Goal: Task Accomplishment & Management: Complete application form

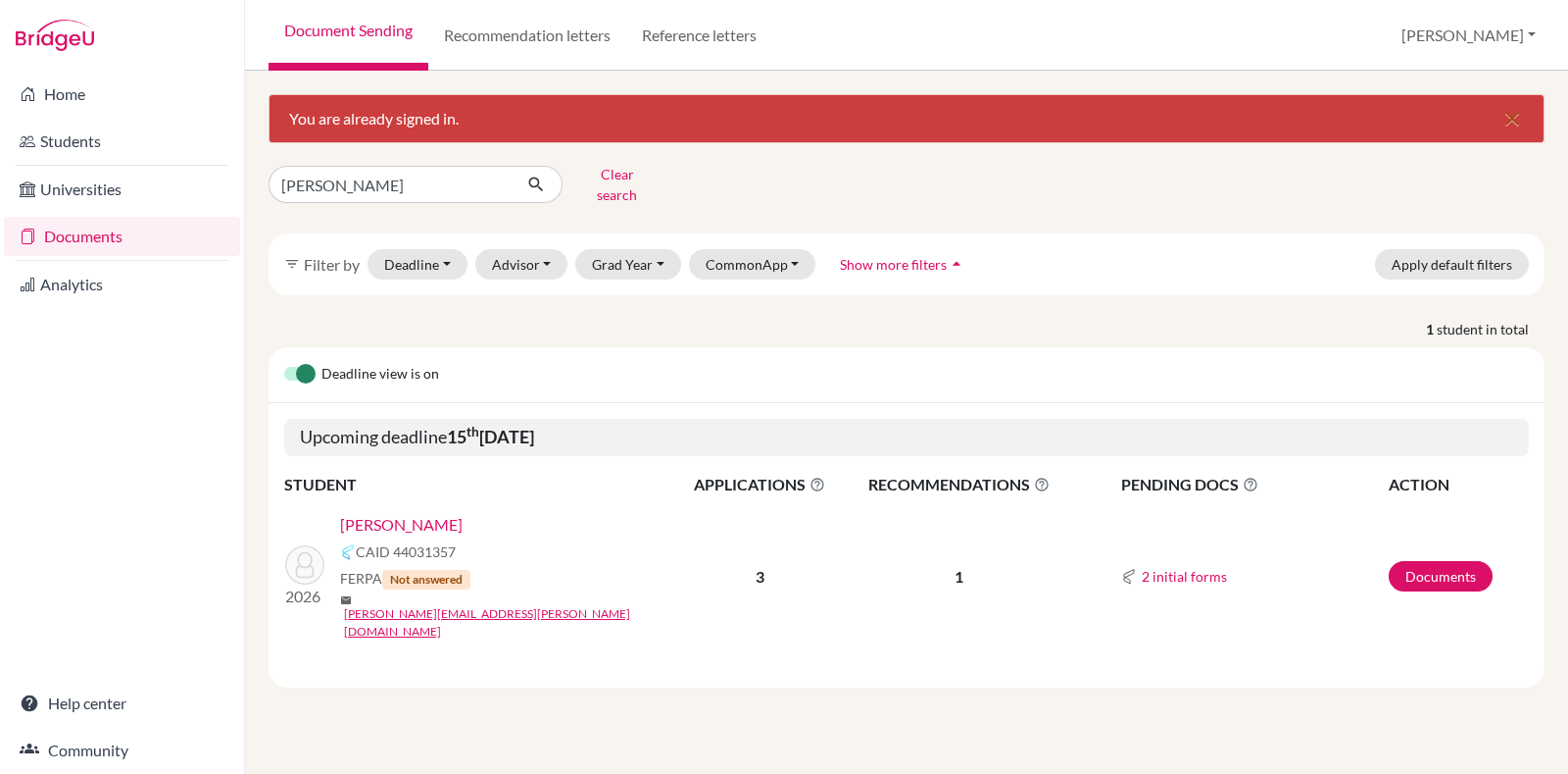
click at [1519, 124] on icon "close" at bounding box center [1512, 118] width 24 height 24
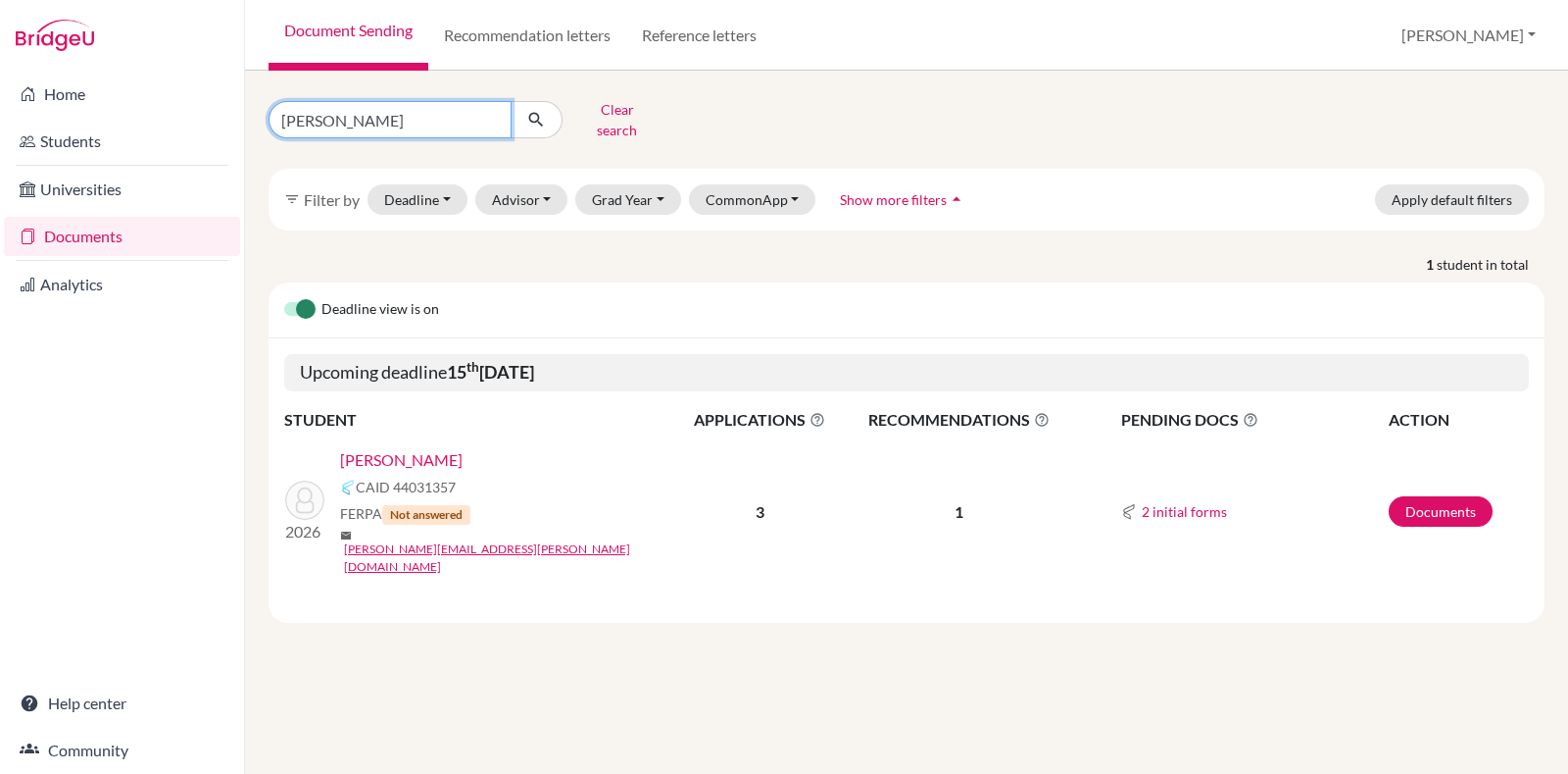
click at [487, 109] on input "[PERSON_NAME]" at bounding box center [390, 119] width 243 height 37
type input "shreya"
click at [519, 114] on button "submit" at bounding box center [537, 119] width 52 height 37
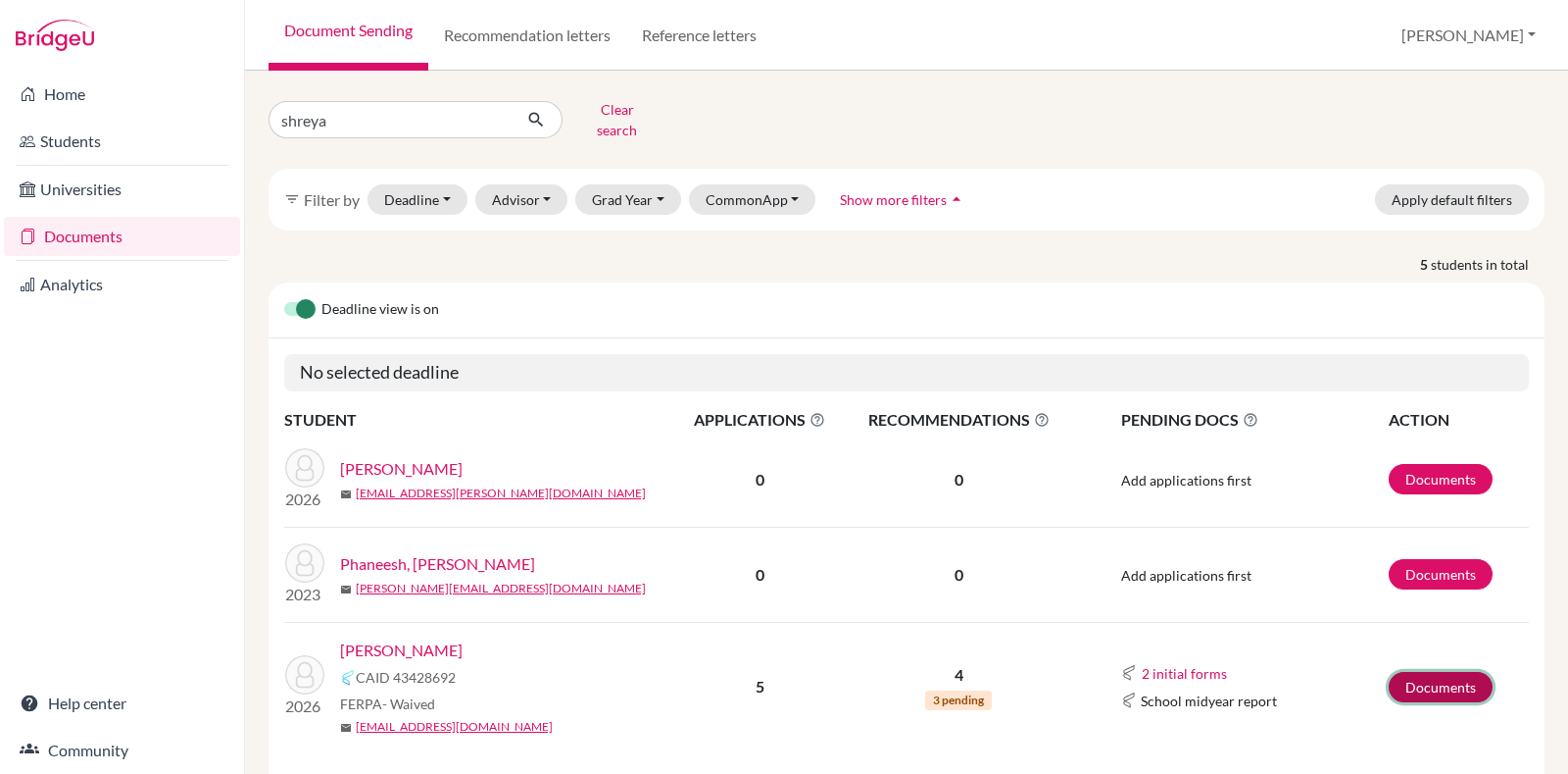
click at [1397, 677] on link "Documents" at bounding box center [1441, 686] width 103 height 31
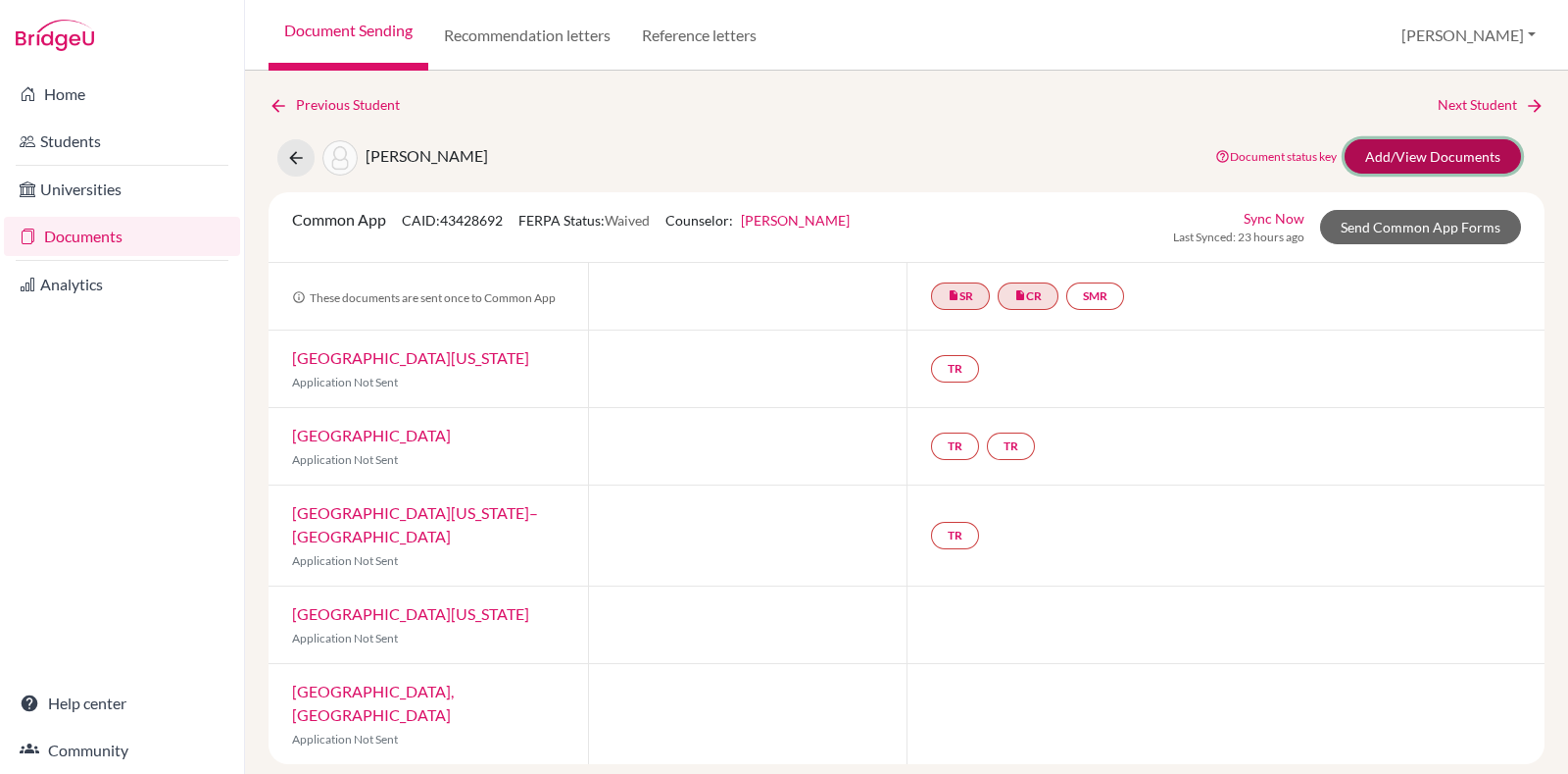
click at [1439, 148] on link "Add/View Documents" at bounding box center [1433, 156] width 176 height 35
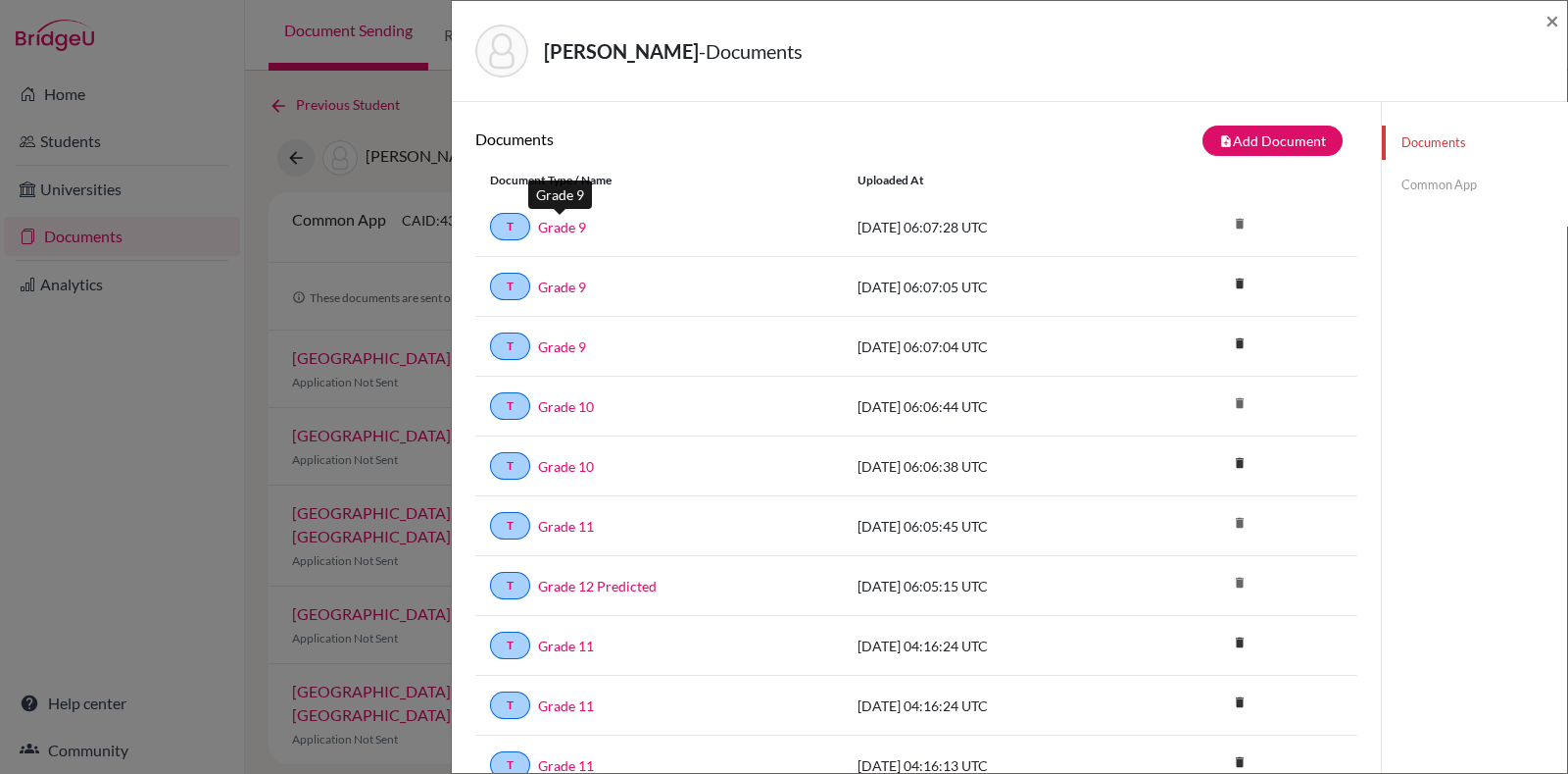
click at [574, 219] on link "Grade 9" at bounding box center [562, 227] width 48 height 21
click at [559, 277] on link "Grade 9" at bounding box center [562, 287] width 48 height 21
drag, startPoint x: 1225, startPoint y: 285, endPoint x: 1211, endPoint y: 287, distance: 14.1
click at [1225, 285] on icon "delete" at bounding box center [1240, 284] width 30 height 30
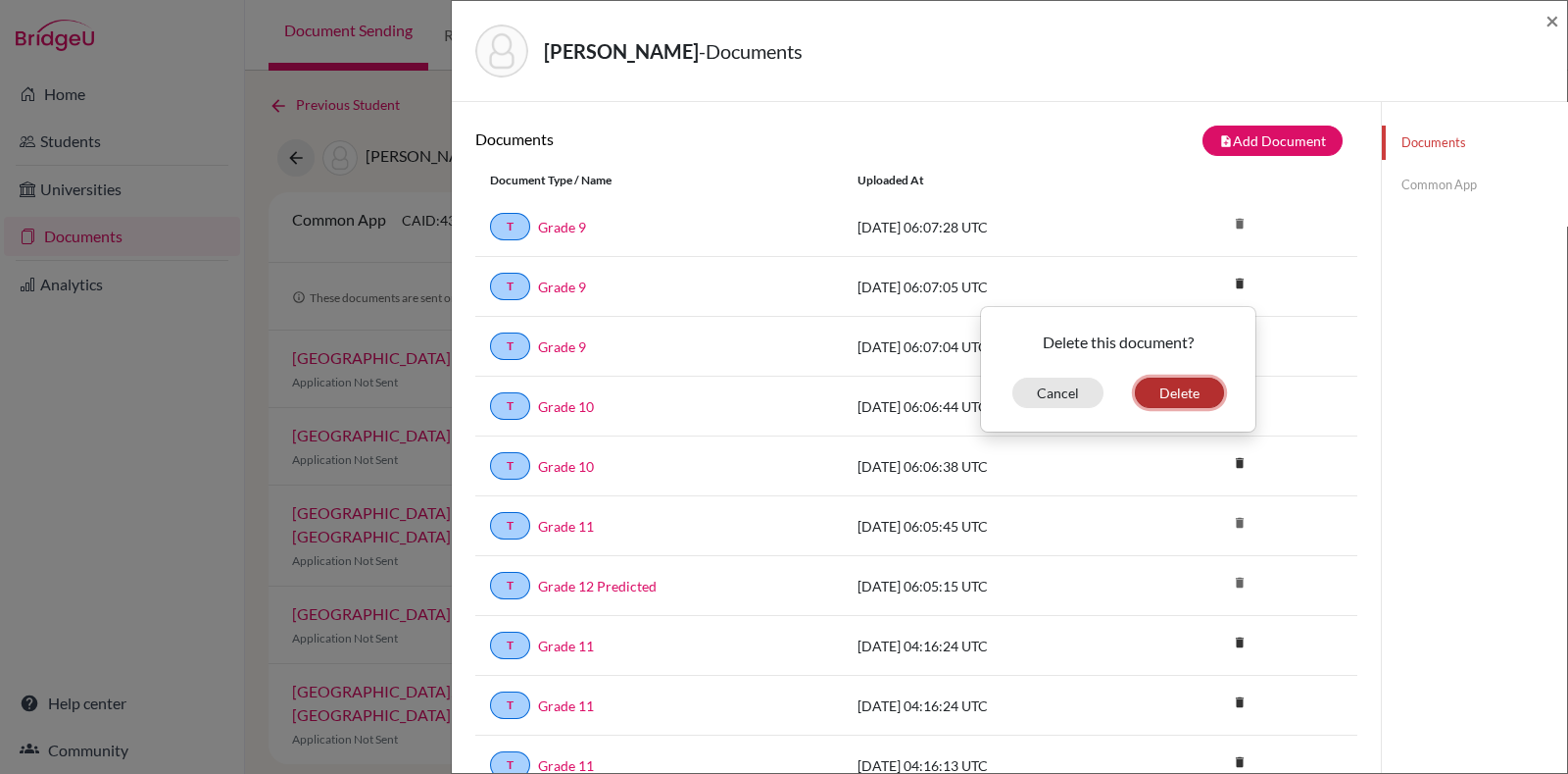
click at [1148, 390] on button "Delete" at bounding box center [1180, 393] width 89 height 31
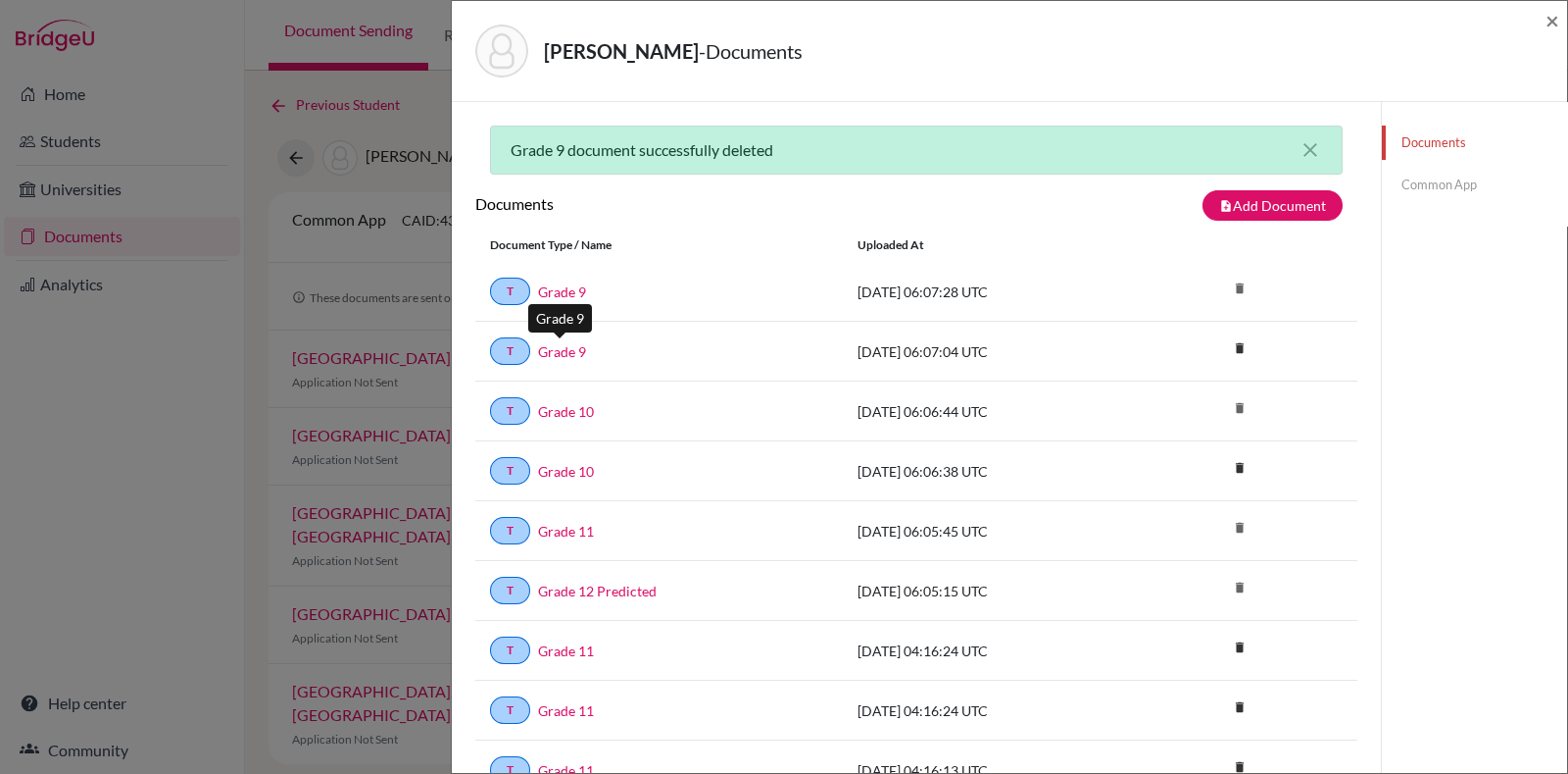
click at [556, 352] on link "Grade 9" at bounding box center [562, 351] width 48 height 21
drag, startPoint x: 1235, startPoint y: 348, endPoint x: 1165, endPoint y: 347, distance: 70.0
click at [1235, 348] on icon "delete" at bounding box center [1240, 348] width 30 height 30
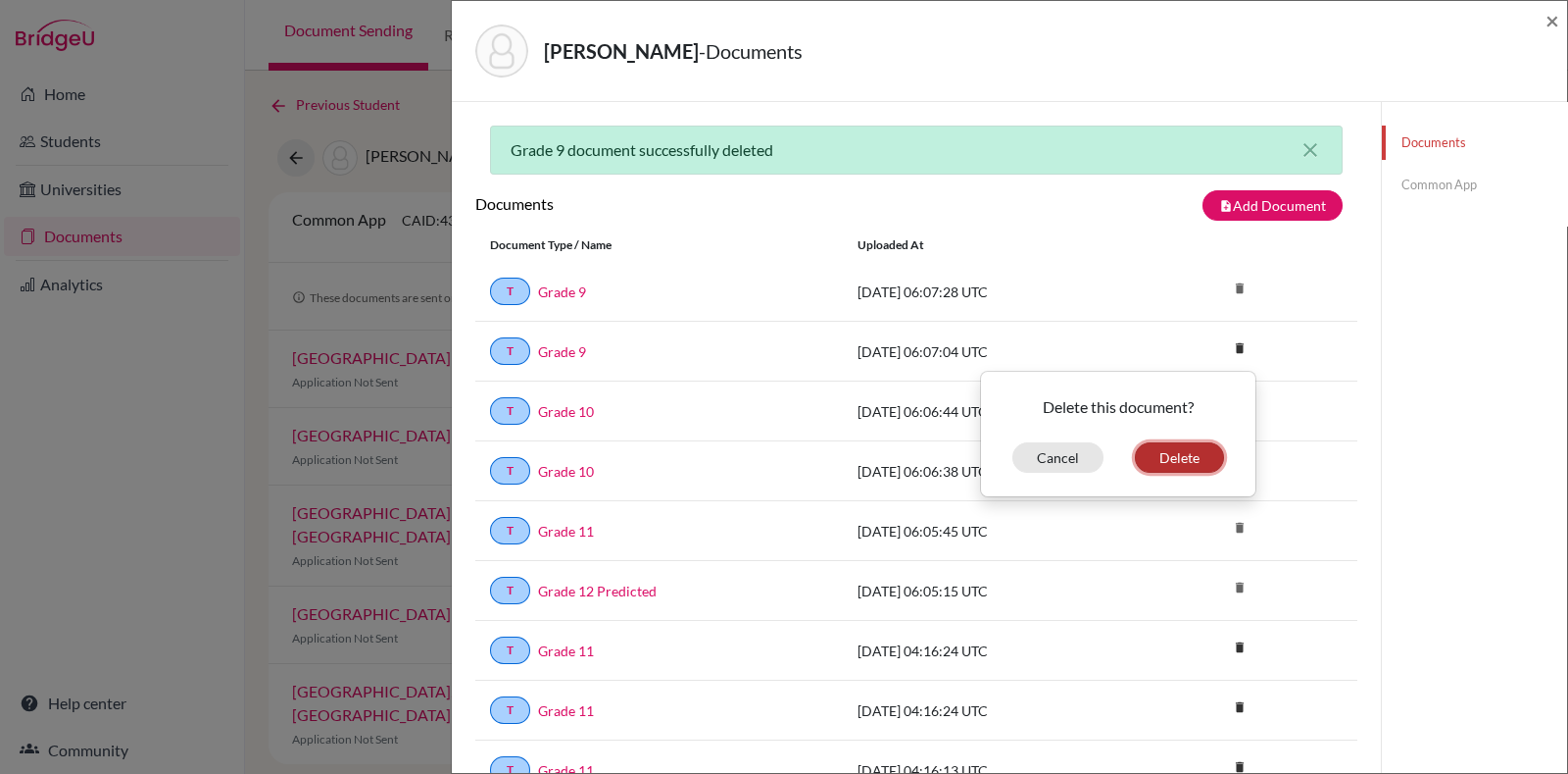
click at [1170, 465] on button "Delete" at bounding box center [1180, 458] width 89 height 31
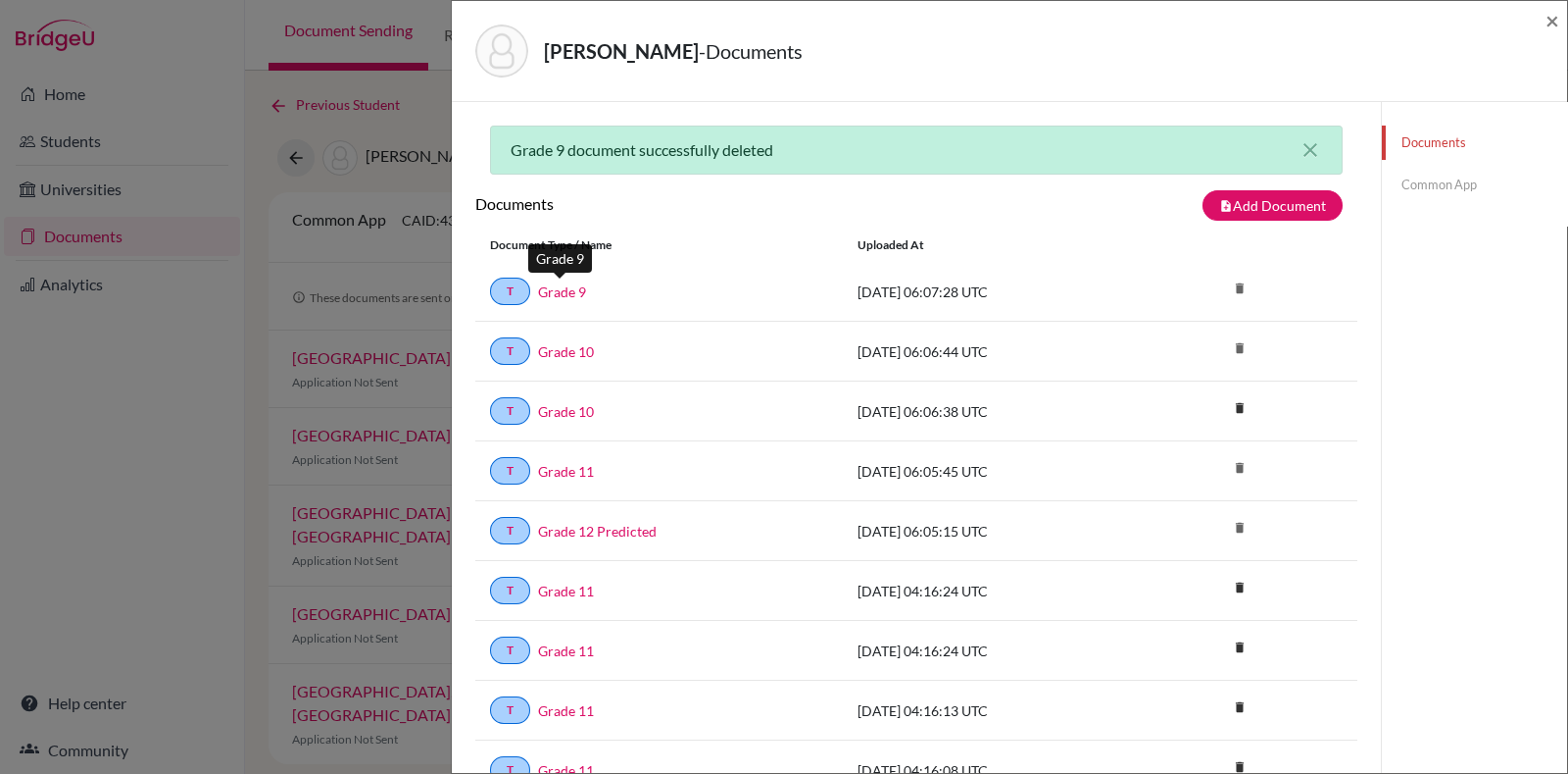
click at [557, 293] on link "Grade 9" at bounding box center [562, 291] width 48 height 21
click at [550, 356] on link "Grade 10" at bounding box center [566, 351] width 56 height 21
click at [561, 414] on link "Grade 10" at bounding box center [566, 411] width 56 height 21
click at [1228, 410] on icon "delete" at bounding box center [1240, 408] width 30 height 30
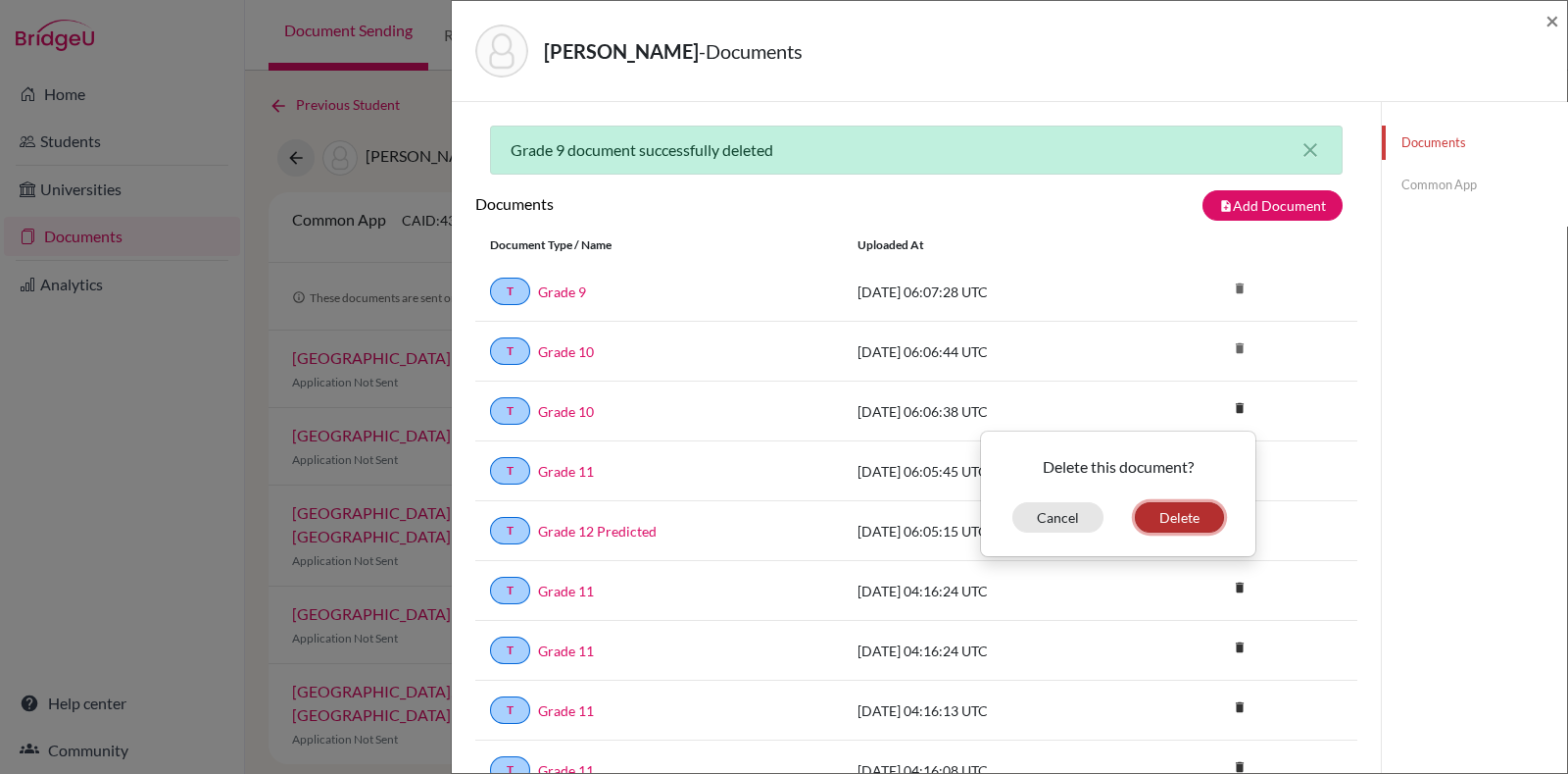
click at [1169, 510] on button "Delete" at bounding box center [1180, 517] width 89 height 31
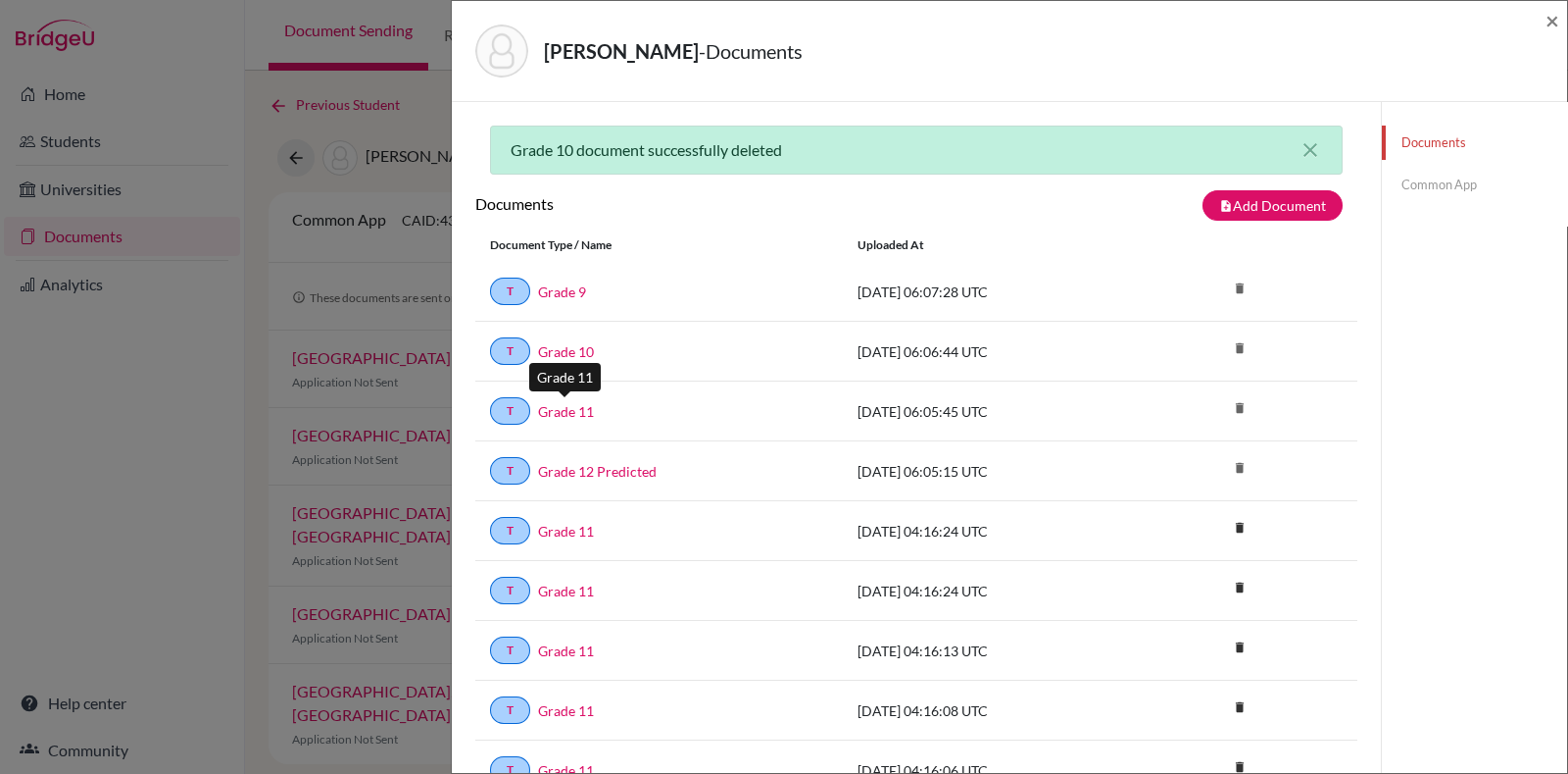
click at [582, 401] on link "Grade 11" at bounding box center [566, 411] width 56 height 21
click at [588, 457] on div "T Grade 12 Predicted" at bounding box center [659, 471] width 338 height 28
click at [588, 463] on link "Grade 12 Predicted" at bounding box center [597, 471] width 118 height 21
click at [570, 404] on link "Grade 11" at bounding box center [566, 411] width 56 height 21
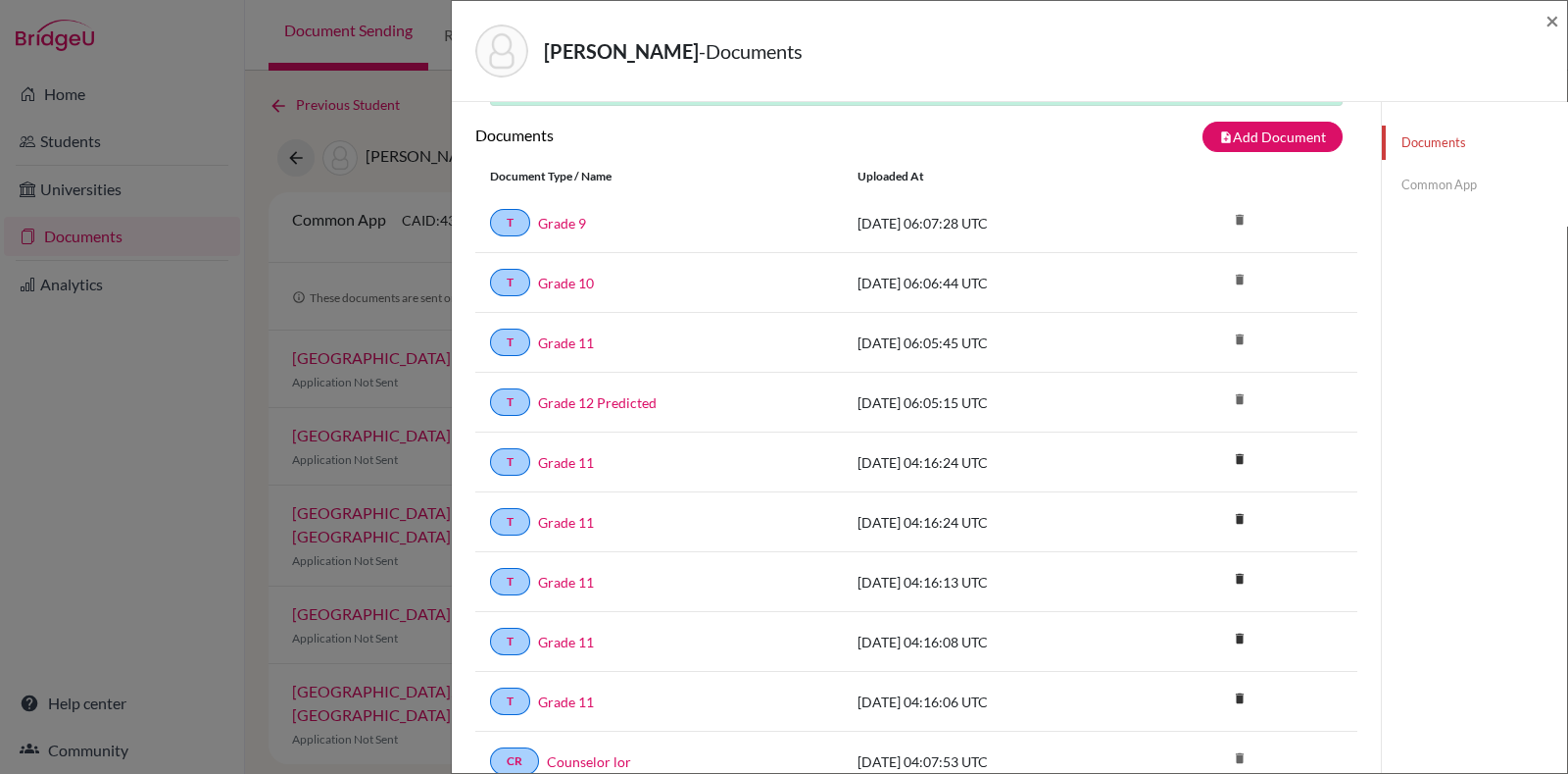
scroll to position [121, 0]
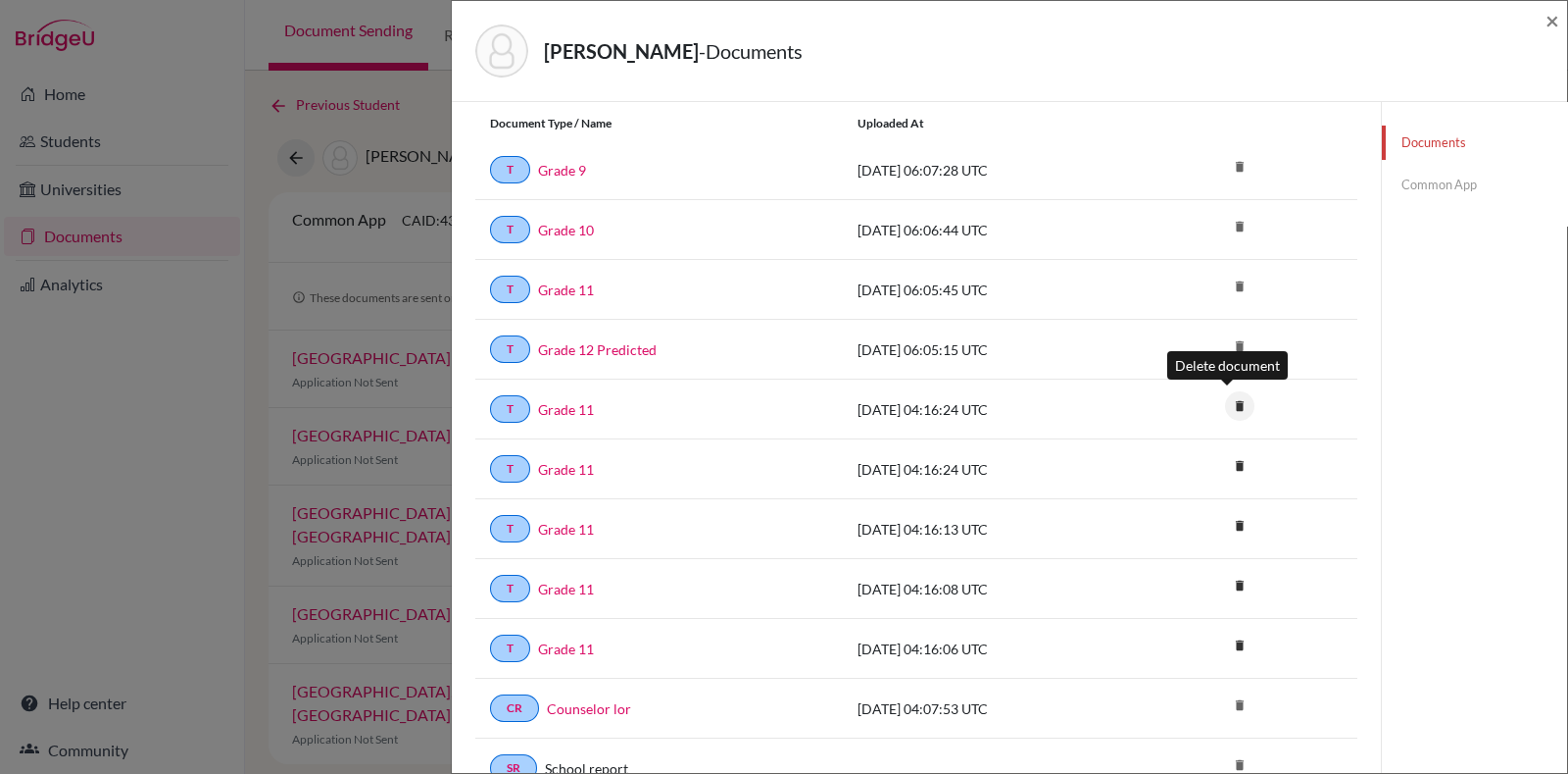
click at [1225, 406] on icon "delete" at bounding box center [1240, 406] width 30 height 30
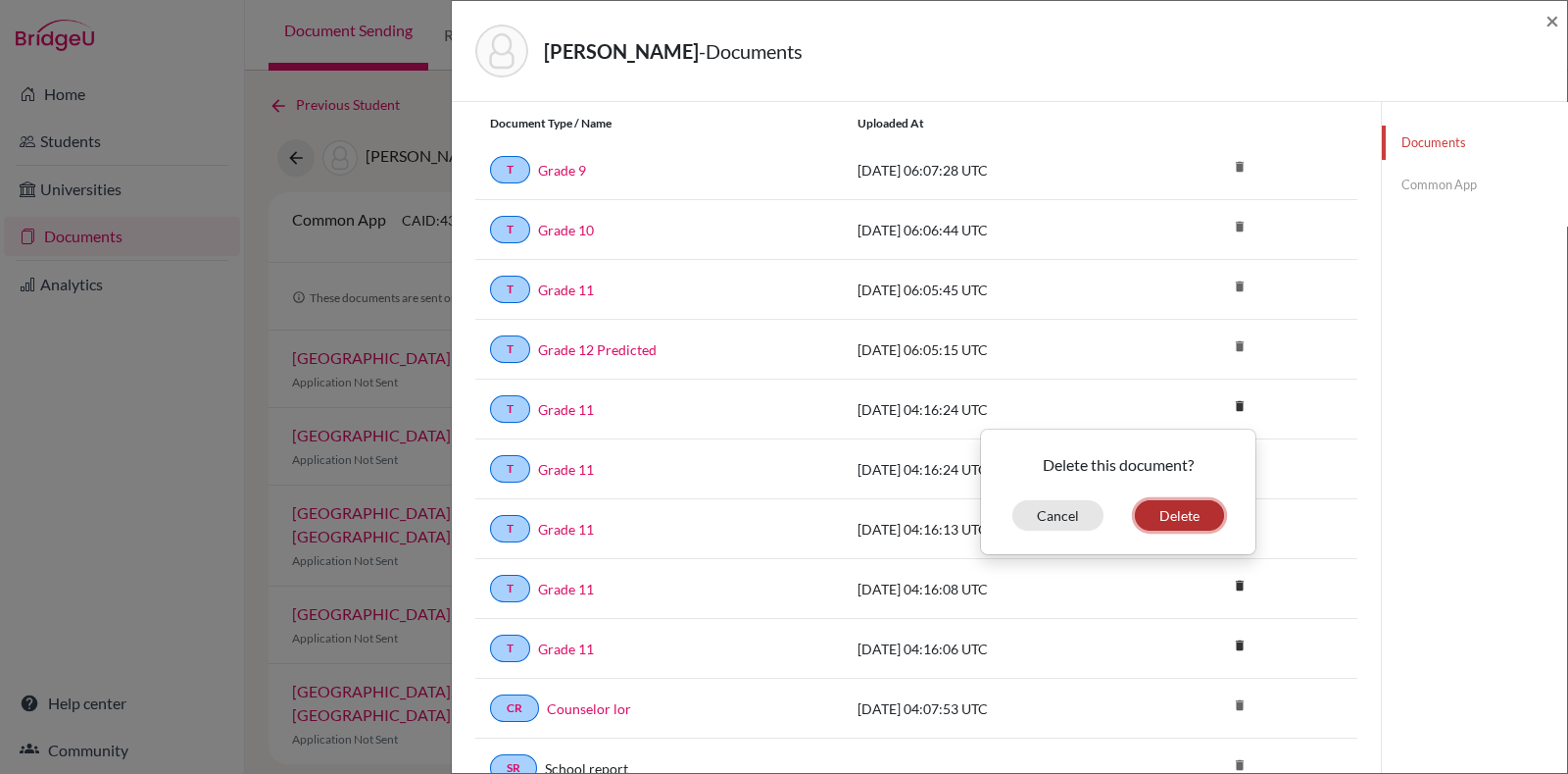
click at [1169, 515] on button "Delete" at bounding box center [1180, 515] width 89 height 31
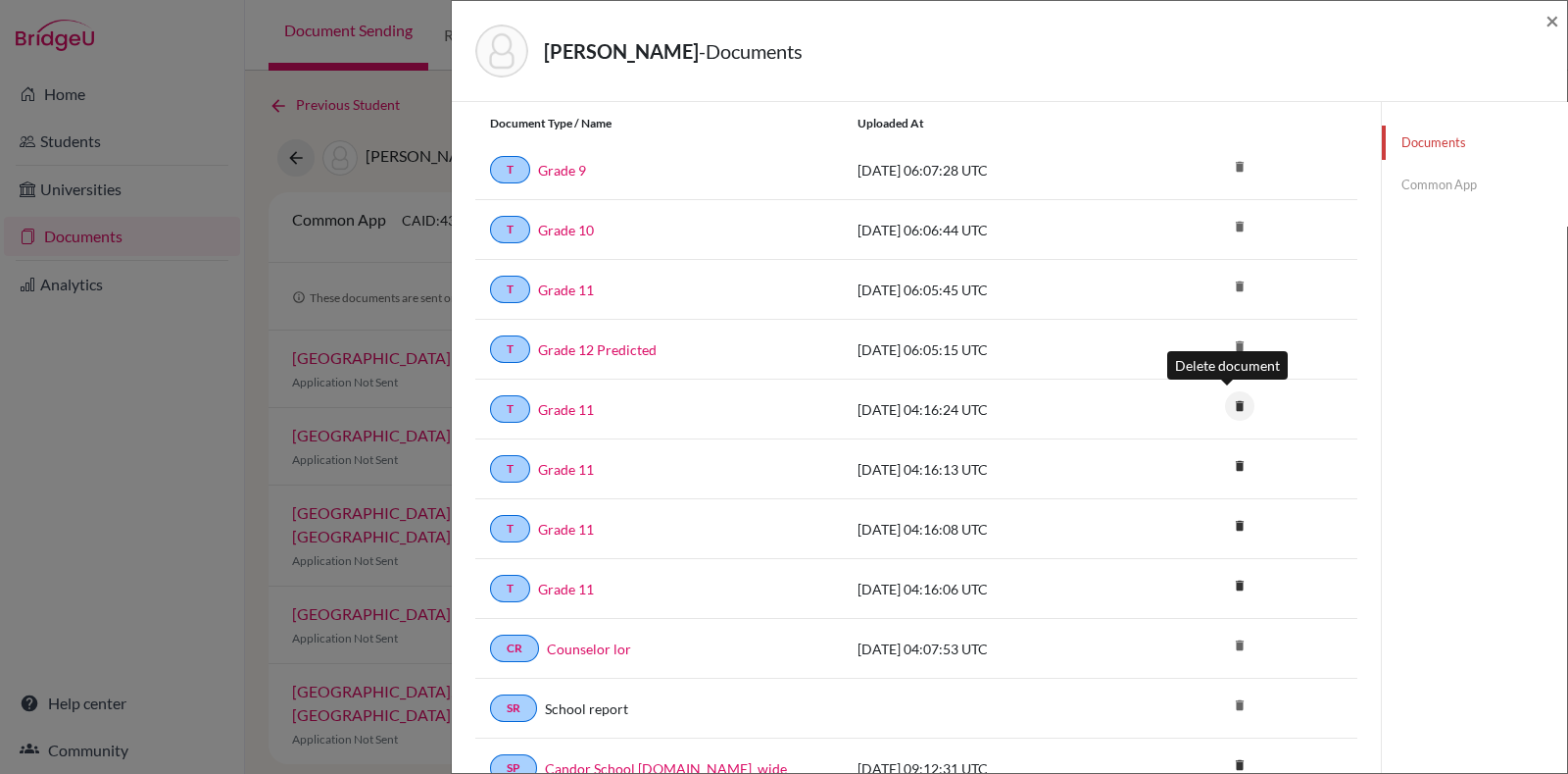
click at [1225, 414] on icon "delete" at bounding box center [1240, 406] width 30 height 30
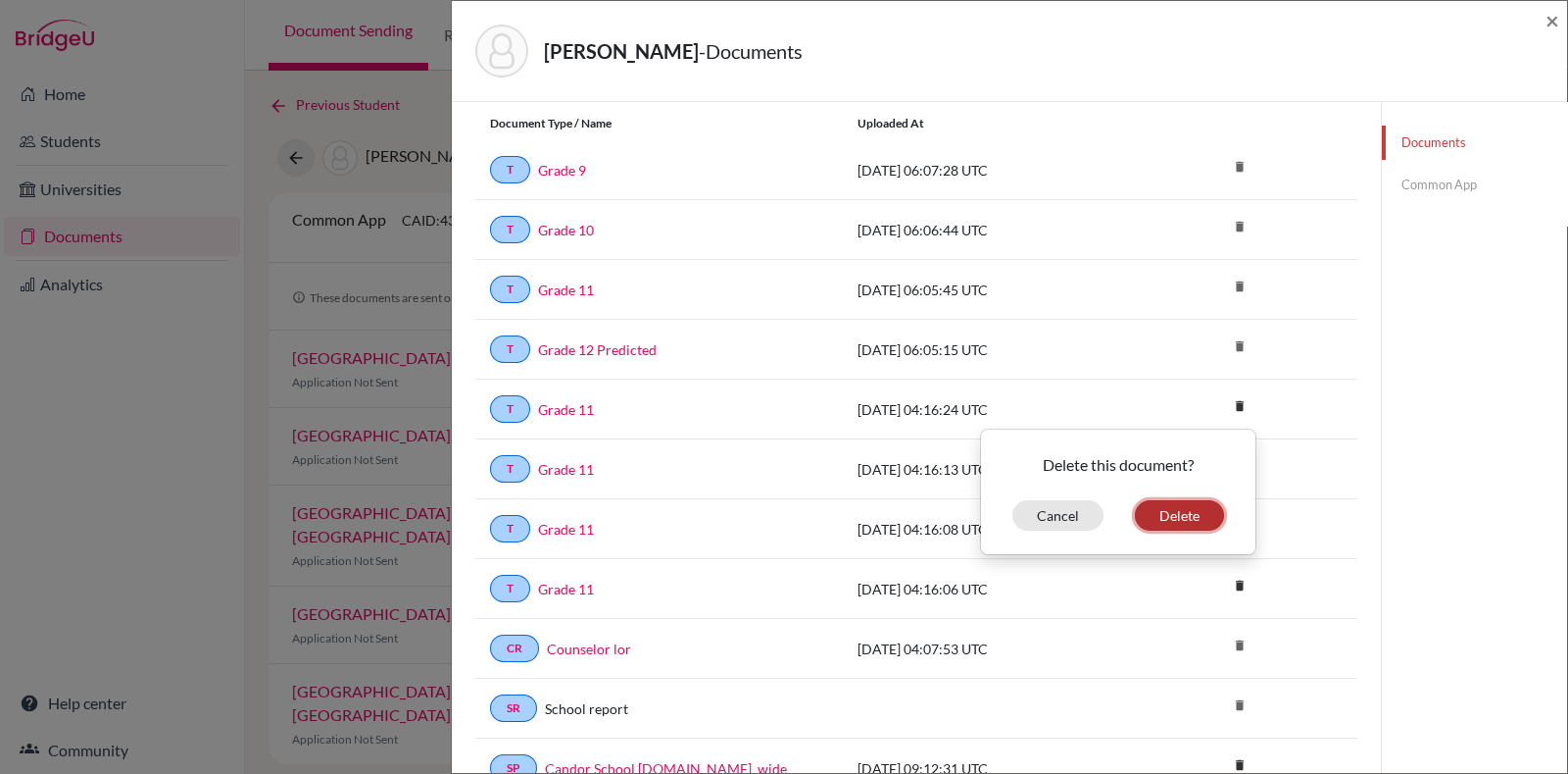
click at [1186, 509] on button "Delete" at bounding box center [1180, 515] width 89 height 31
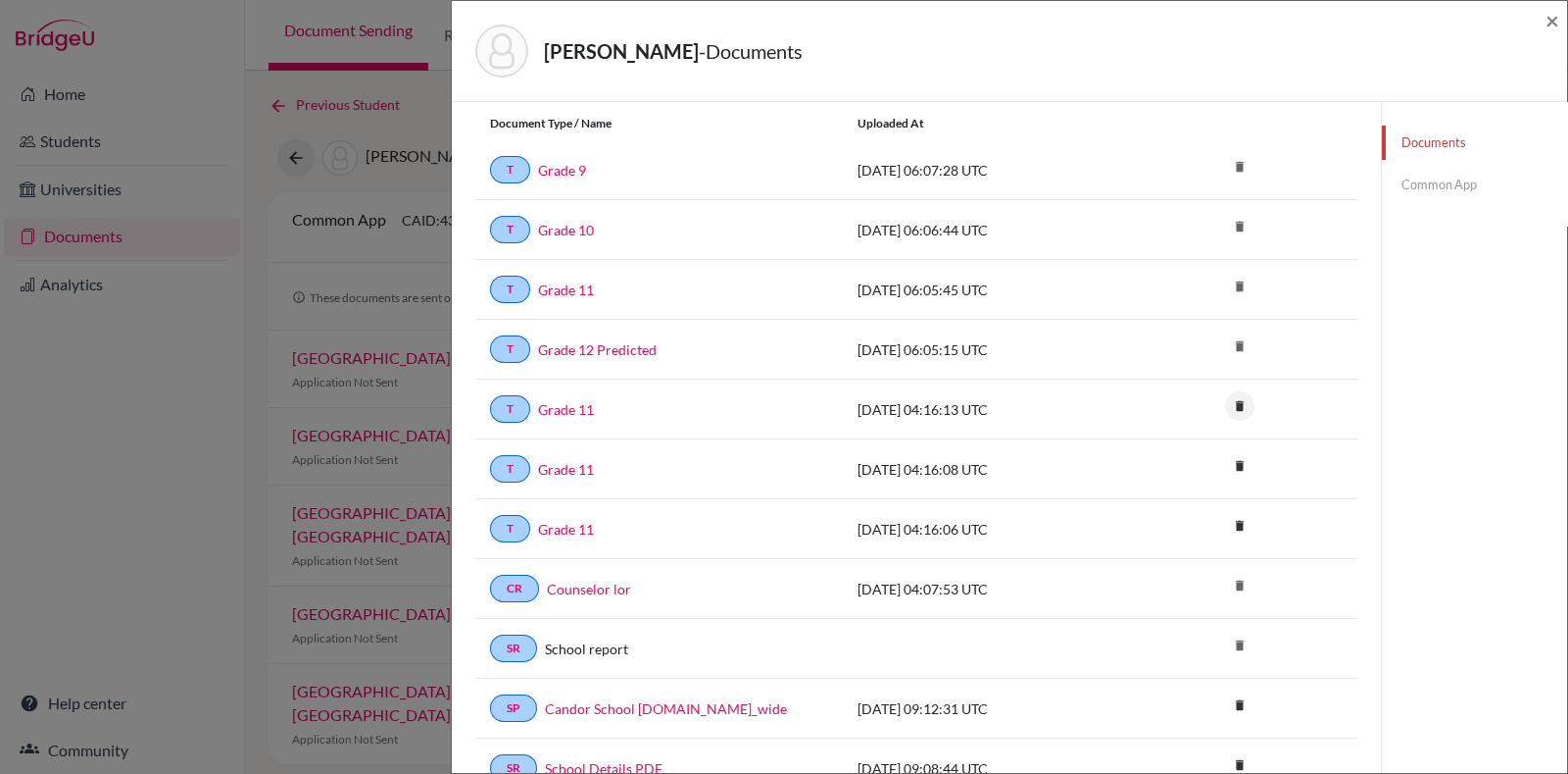
click at [1225, 397] on icon "delete" at bounding box center [1240, 406] width 30 height 30
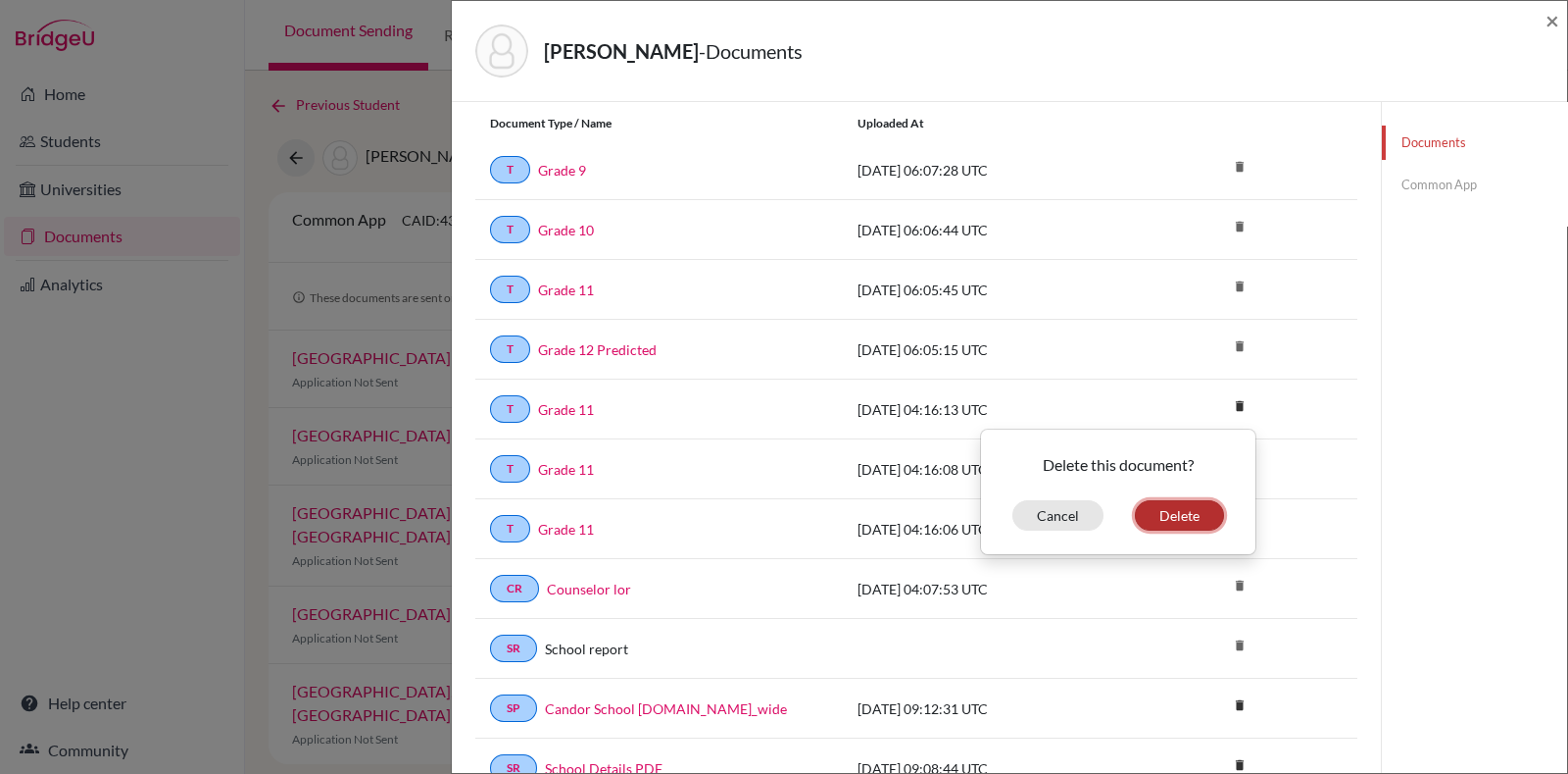
click at [1151, 517] on button "Delete" at bounding box center [1180, 515] width 89 height 31
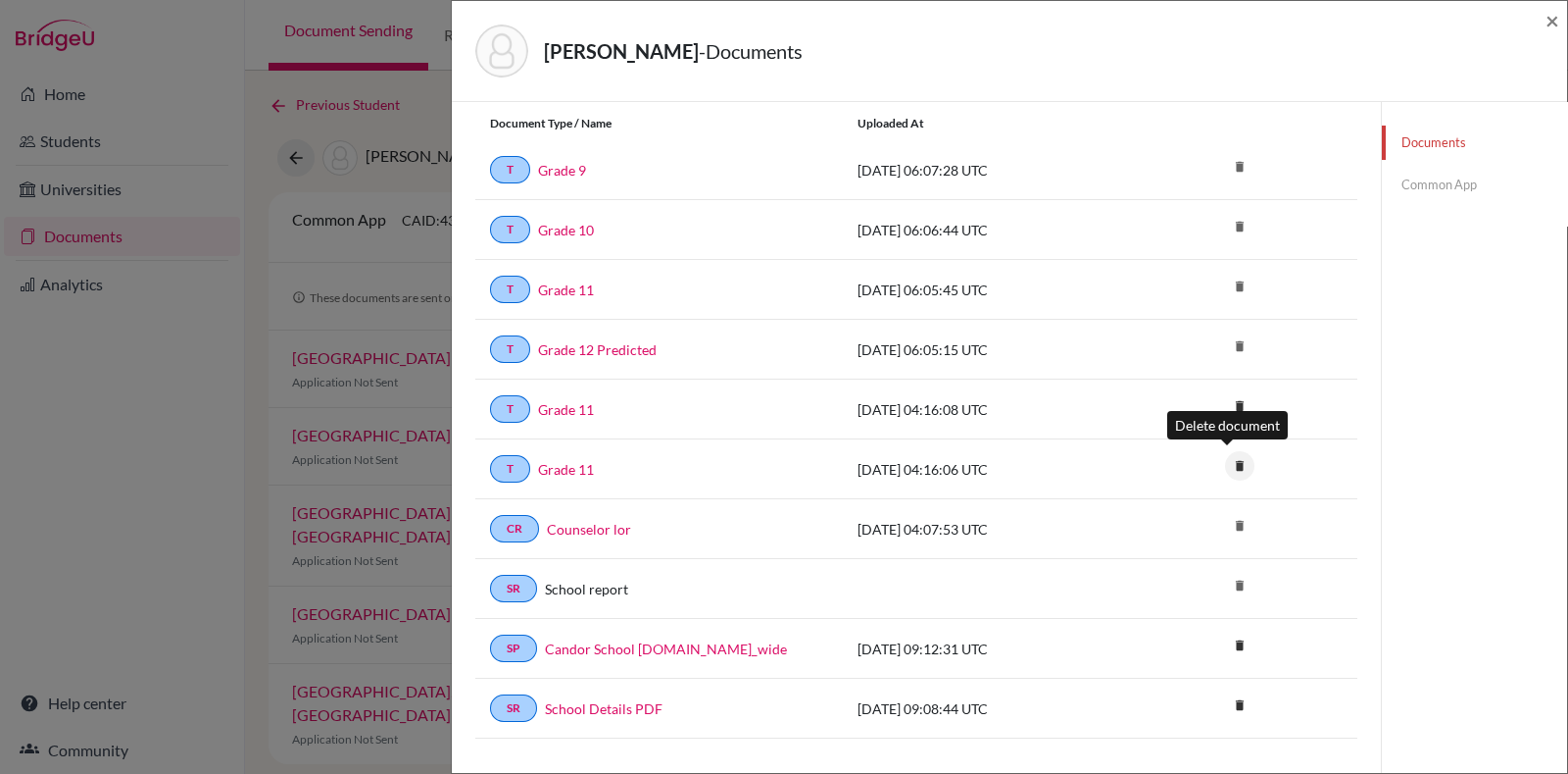
click at [1230, 460] on icon "delete" at bounding box center [1240, 466] width 30 height 30
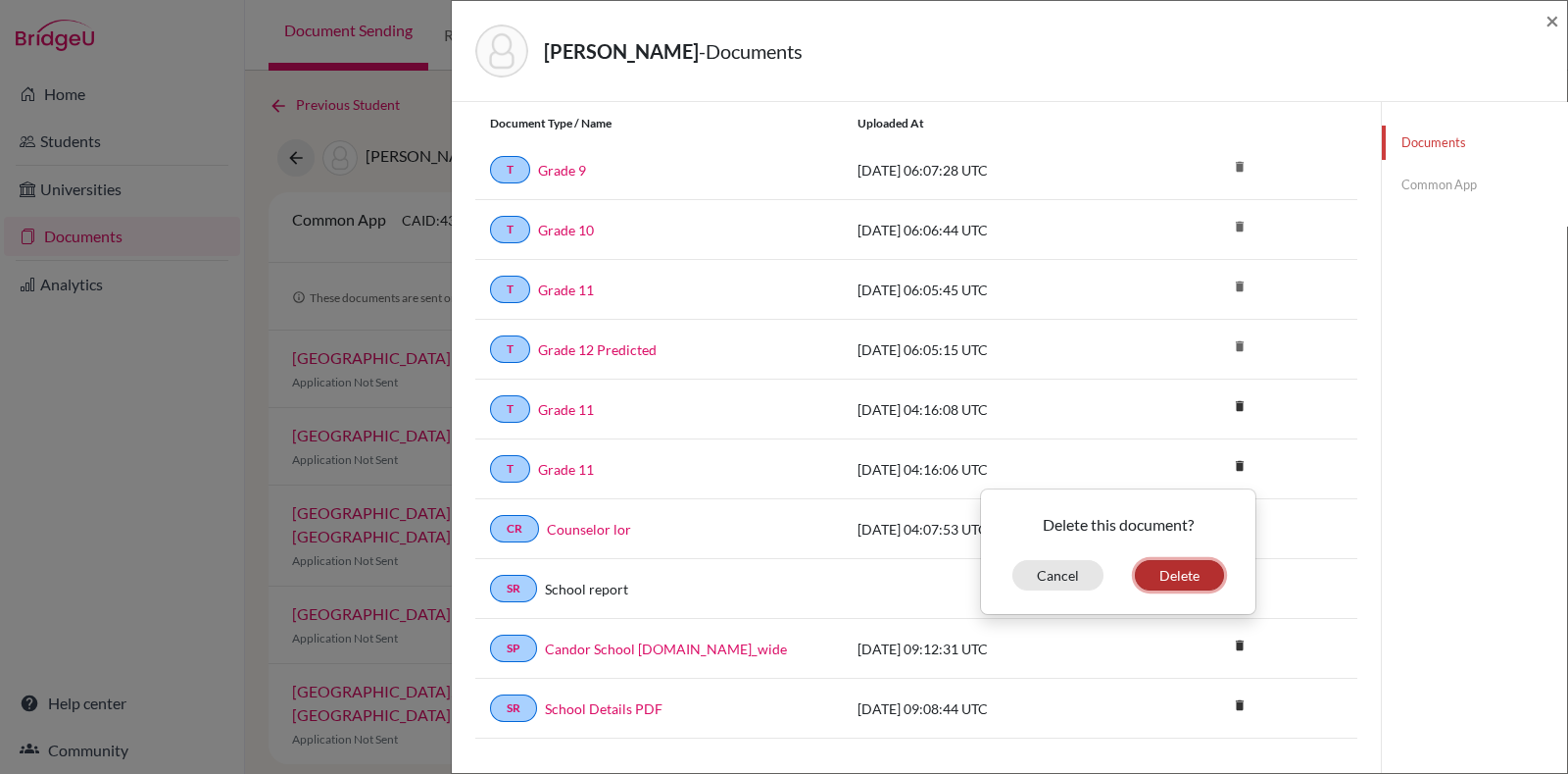
click at [1184, 566] on button "Delete" at bounding box center [1180, 575] width 89 height 31
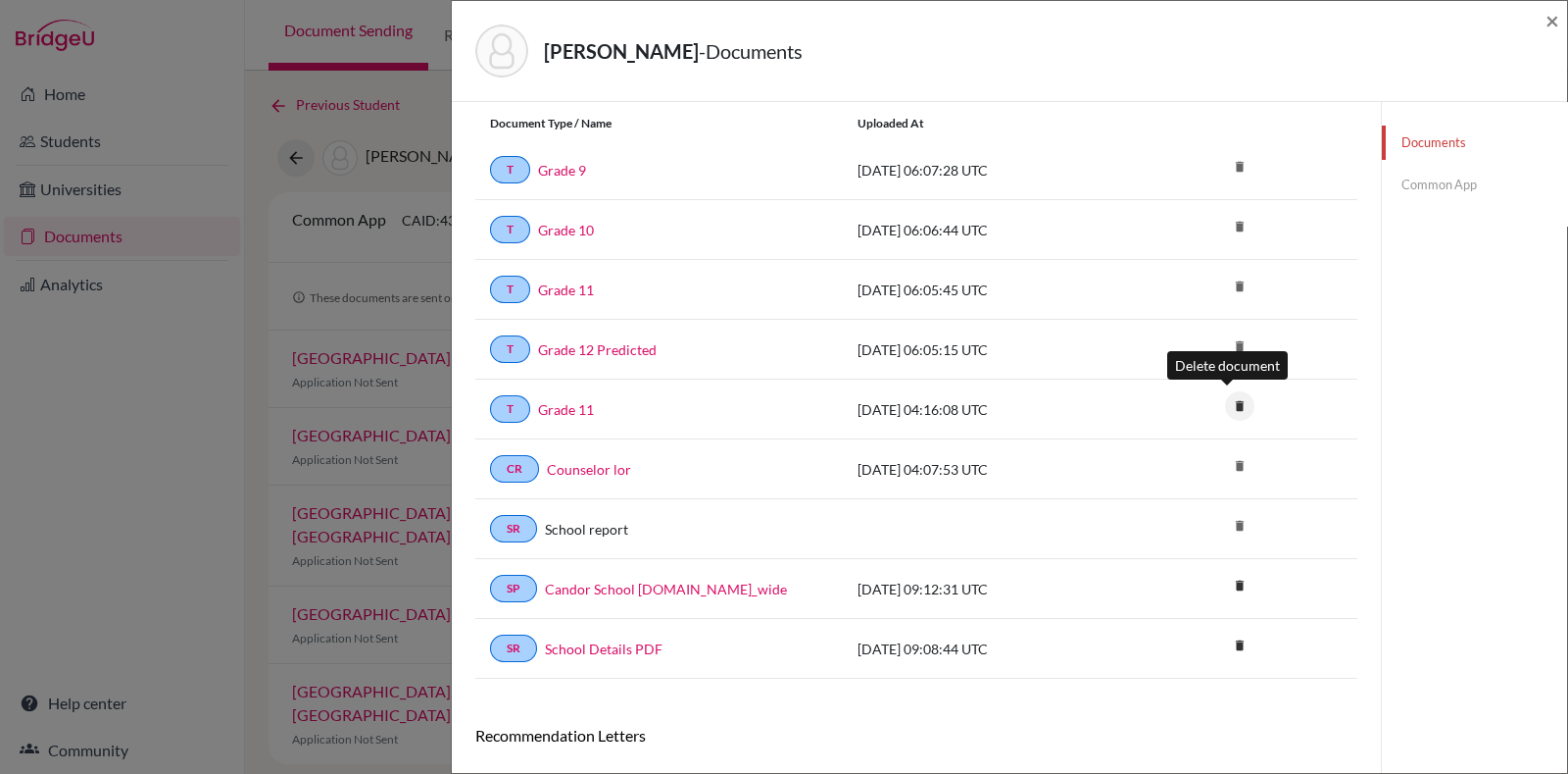
click at [1229, 409] on icon "delete" at bounding box center [1240, 406] width 30 height 30
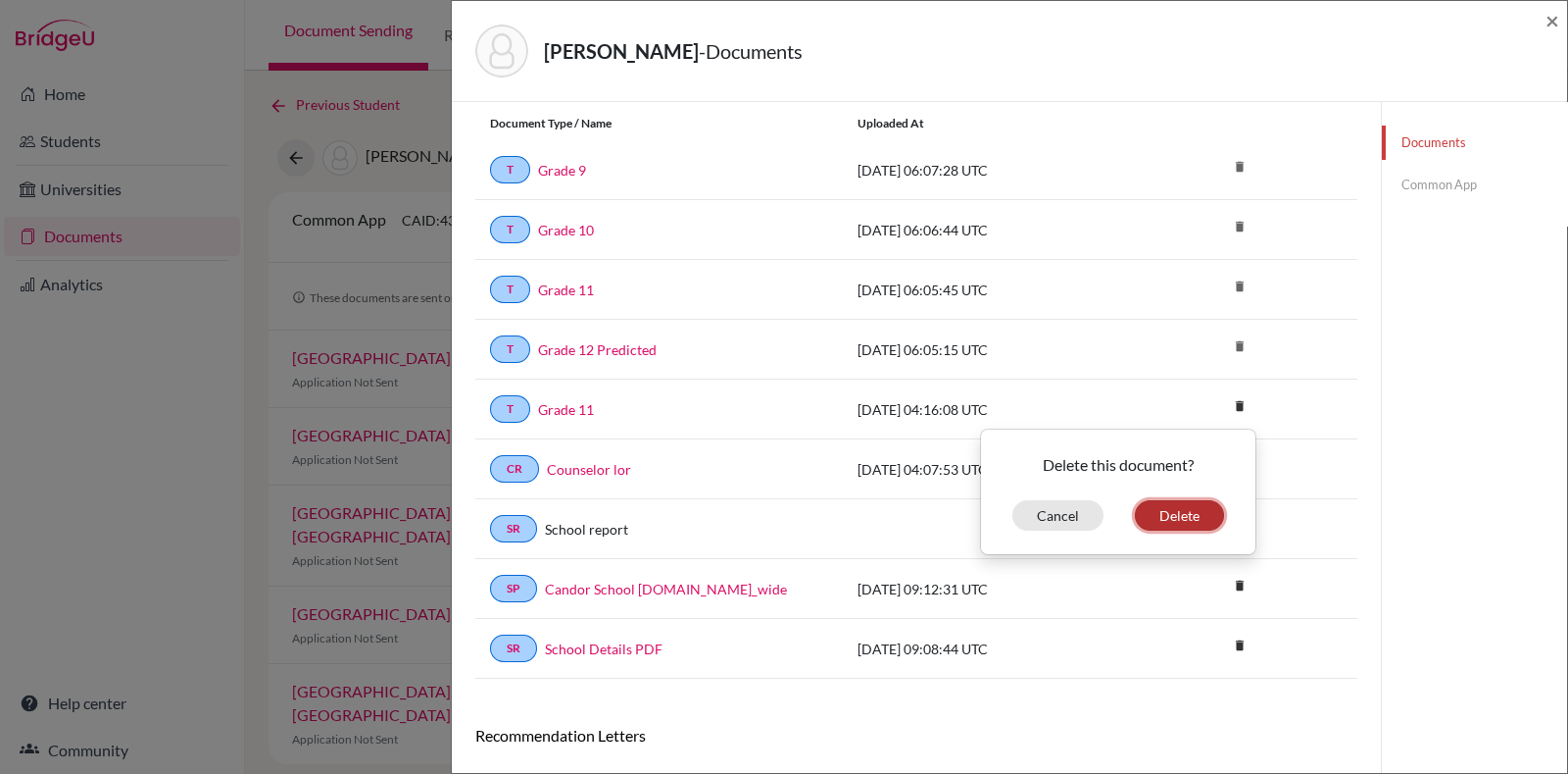
click at [1200, 511] on button "Delete" at bounding box center [1180, 515] width 89 height 31
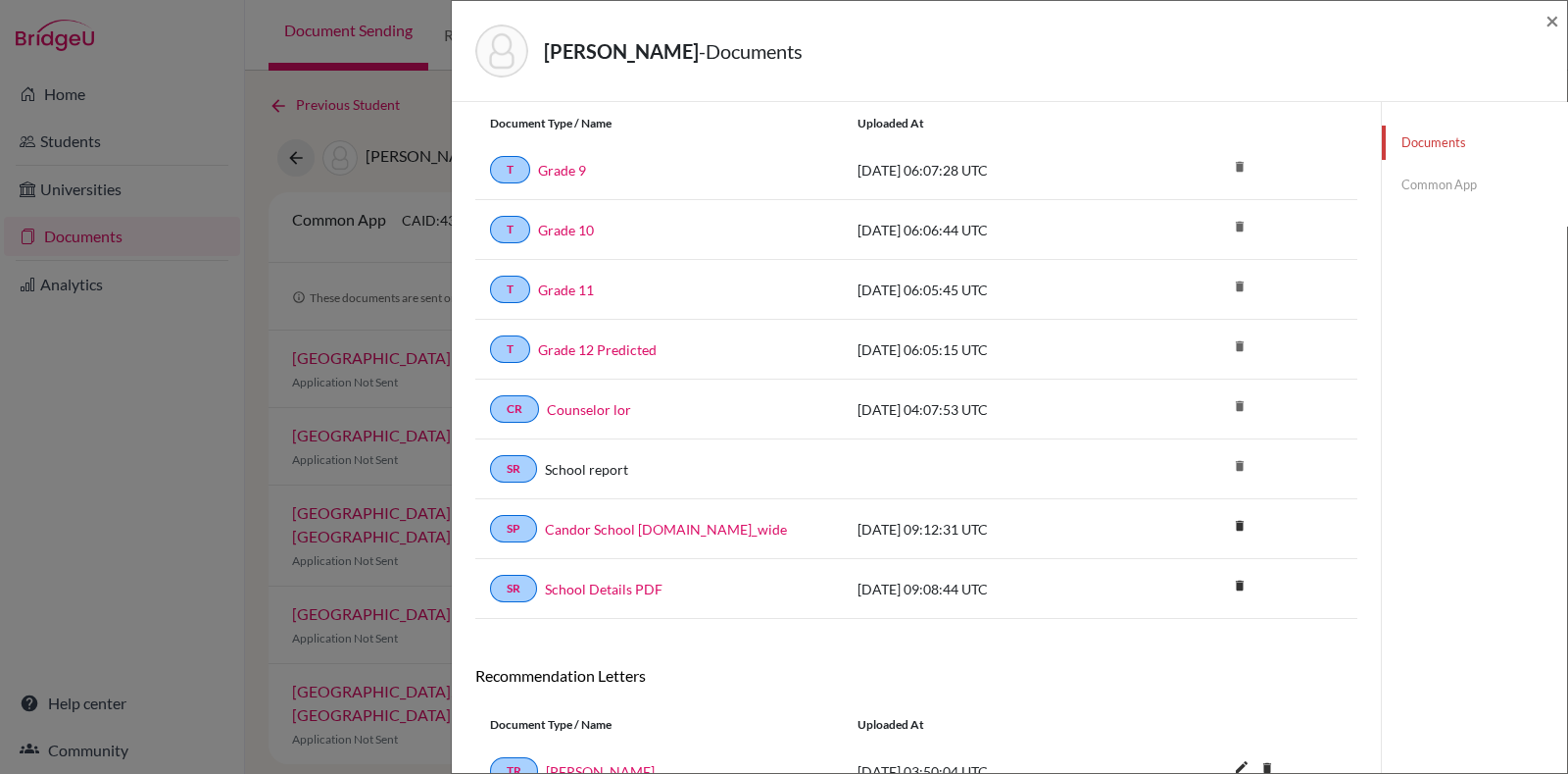
click at [1483, 430] on div "Documents Common App" at bounding box center [1474, 515] width 186 height 1070
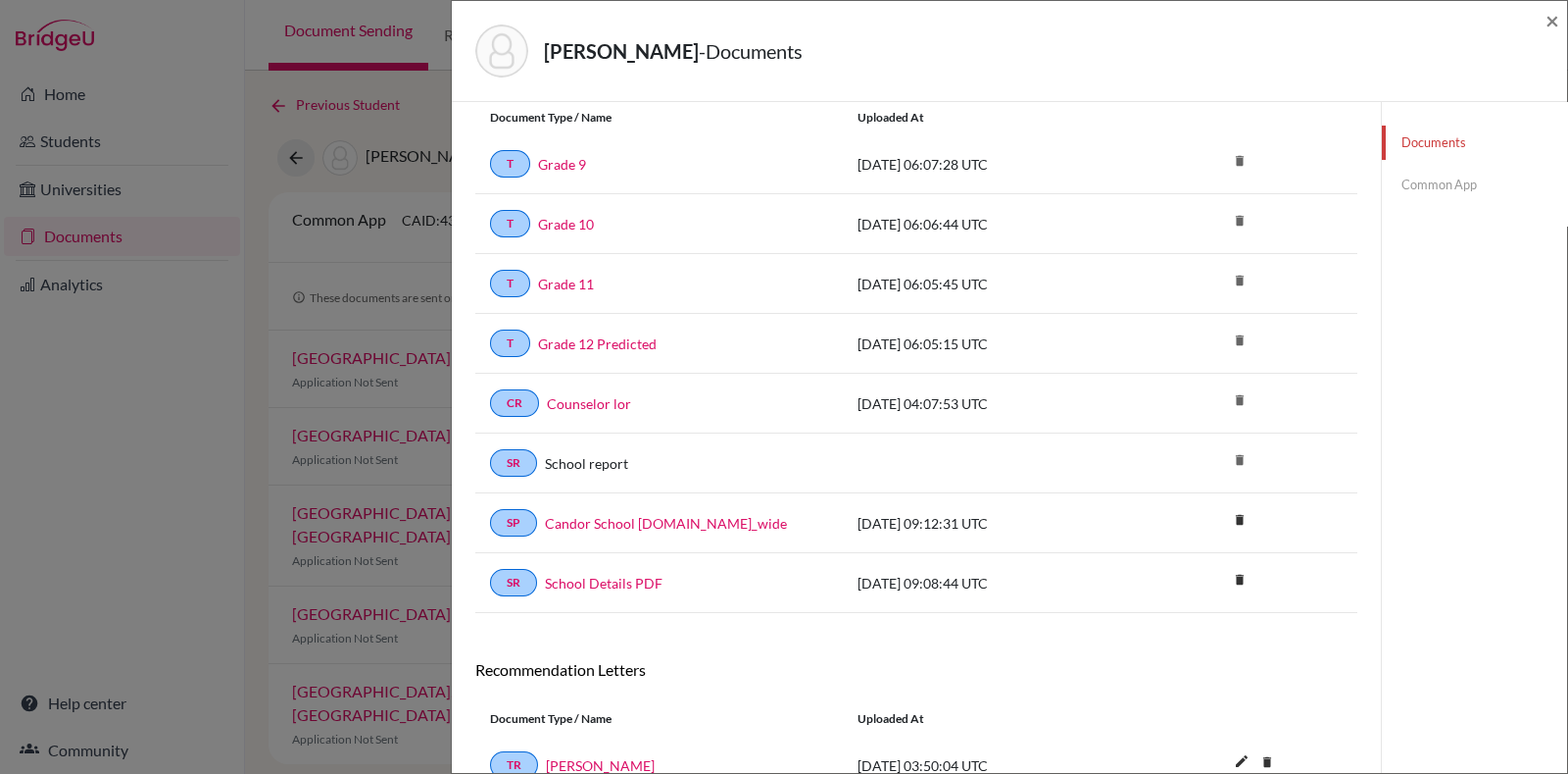
scroll to position [0, 0]
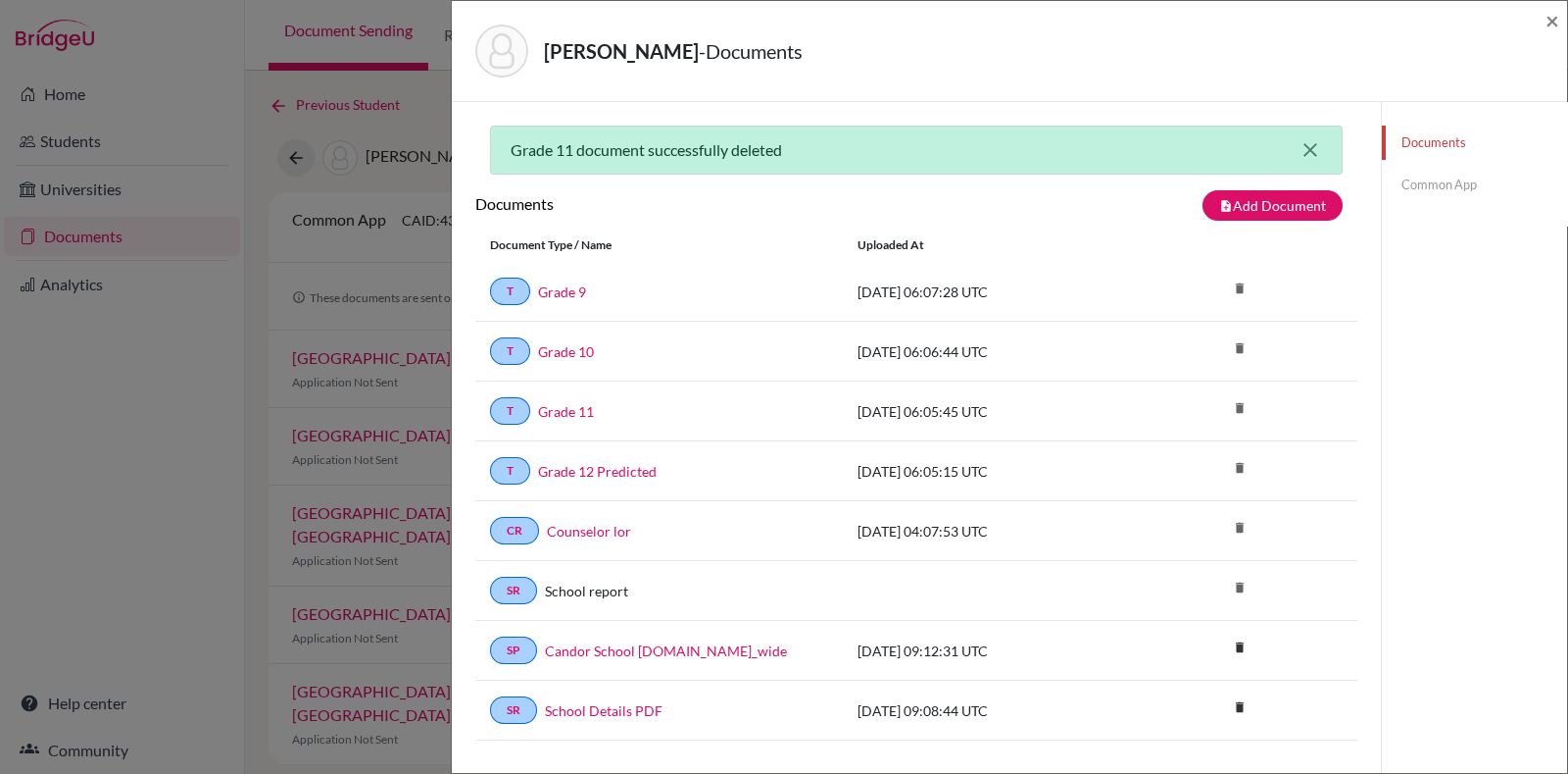
click at [1300, 149] on icon "close" at bounding box center [1310, 150] width 24 height 24
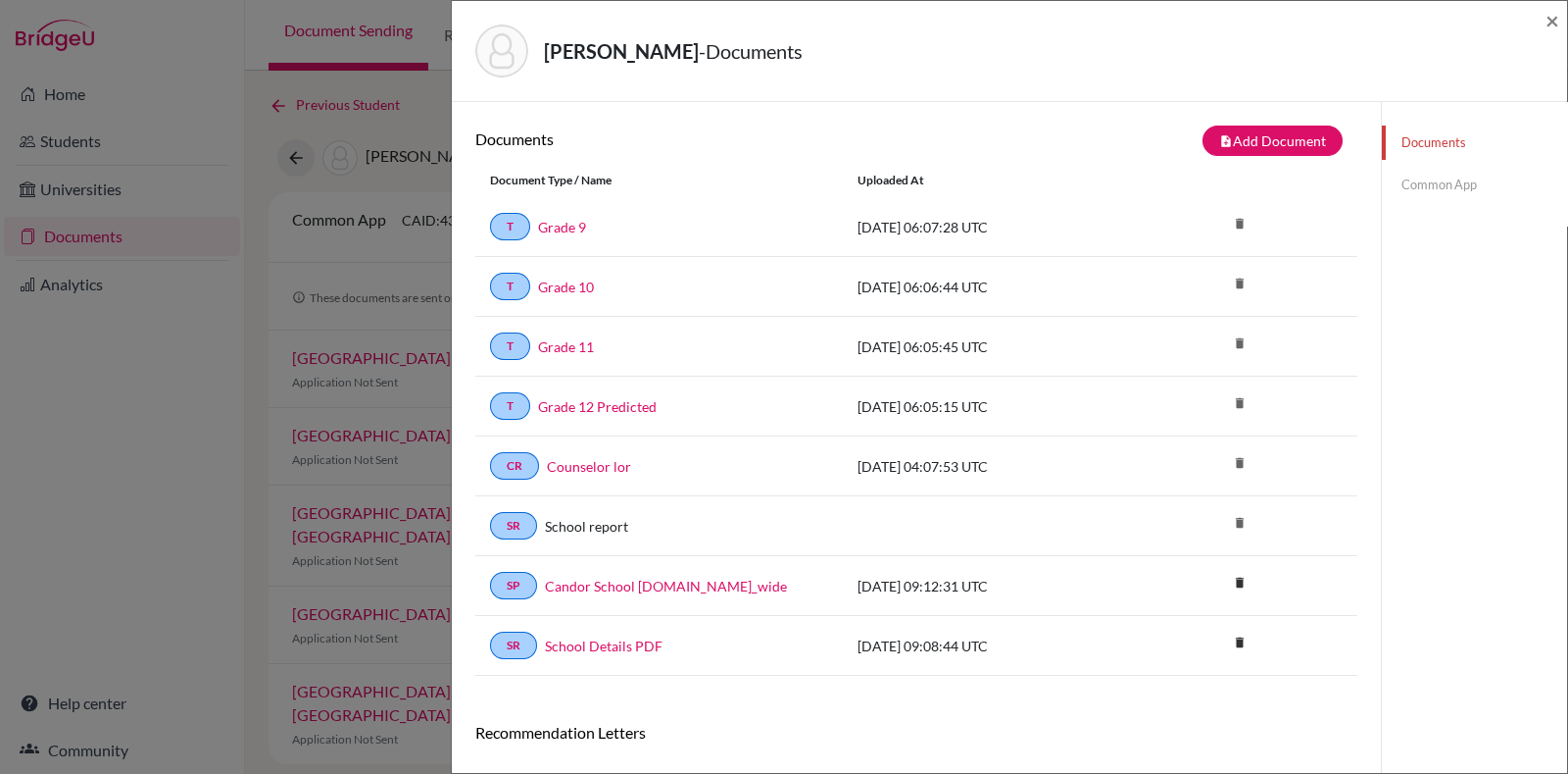
click at [1426, 173] on link "Common App" at bounding box center [1475, 185] width 185 height 35
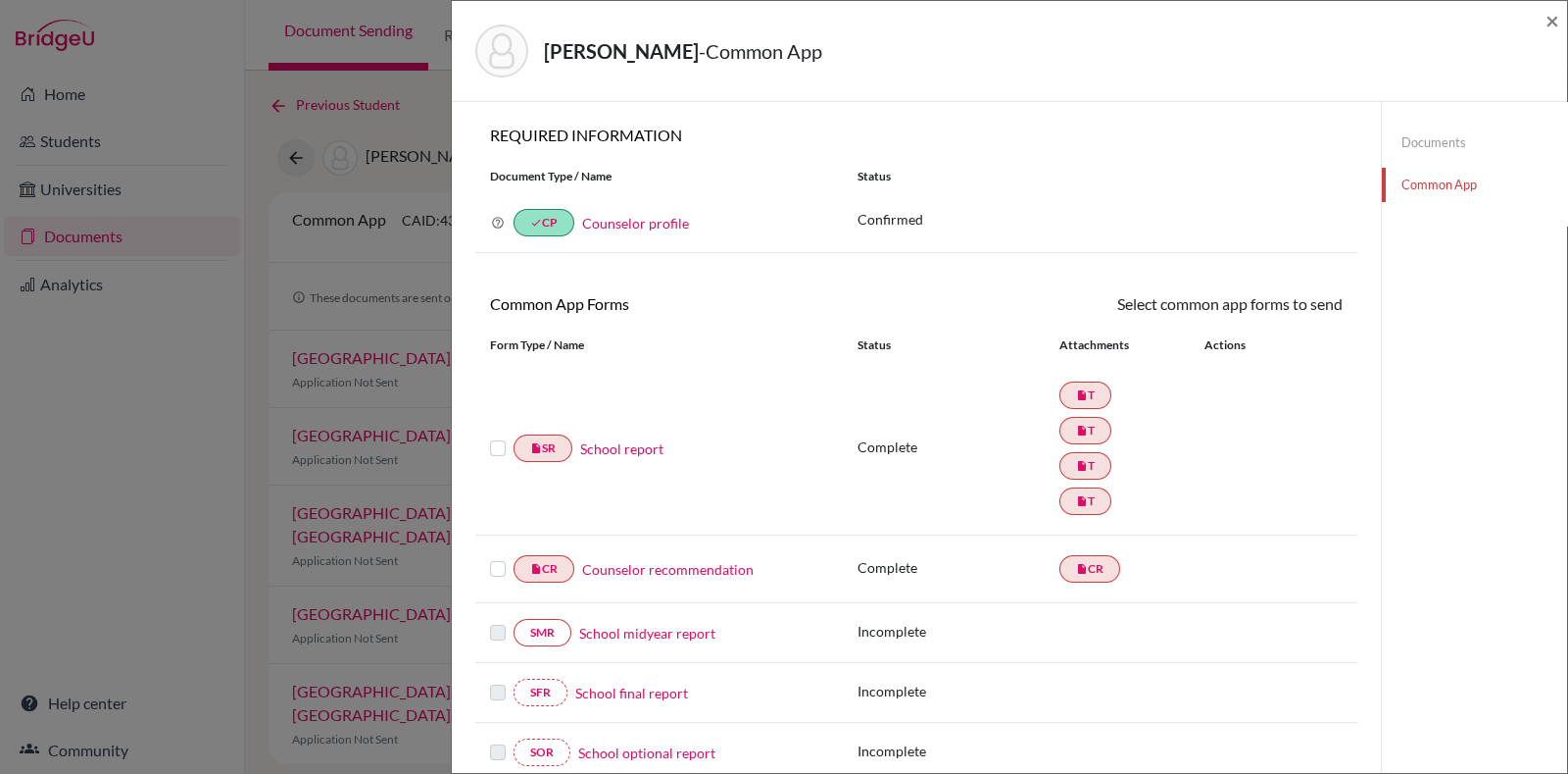
click at [652, 444] on link "School report" at bounding box center [622, 449] width 84 height 21
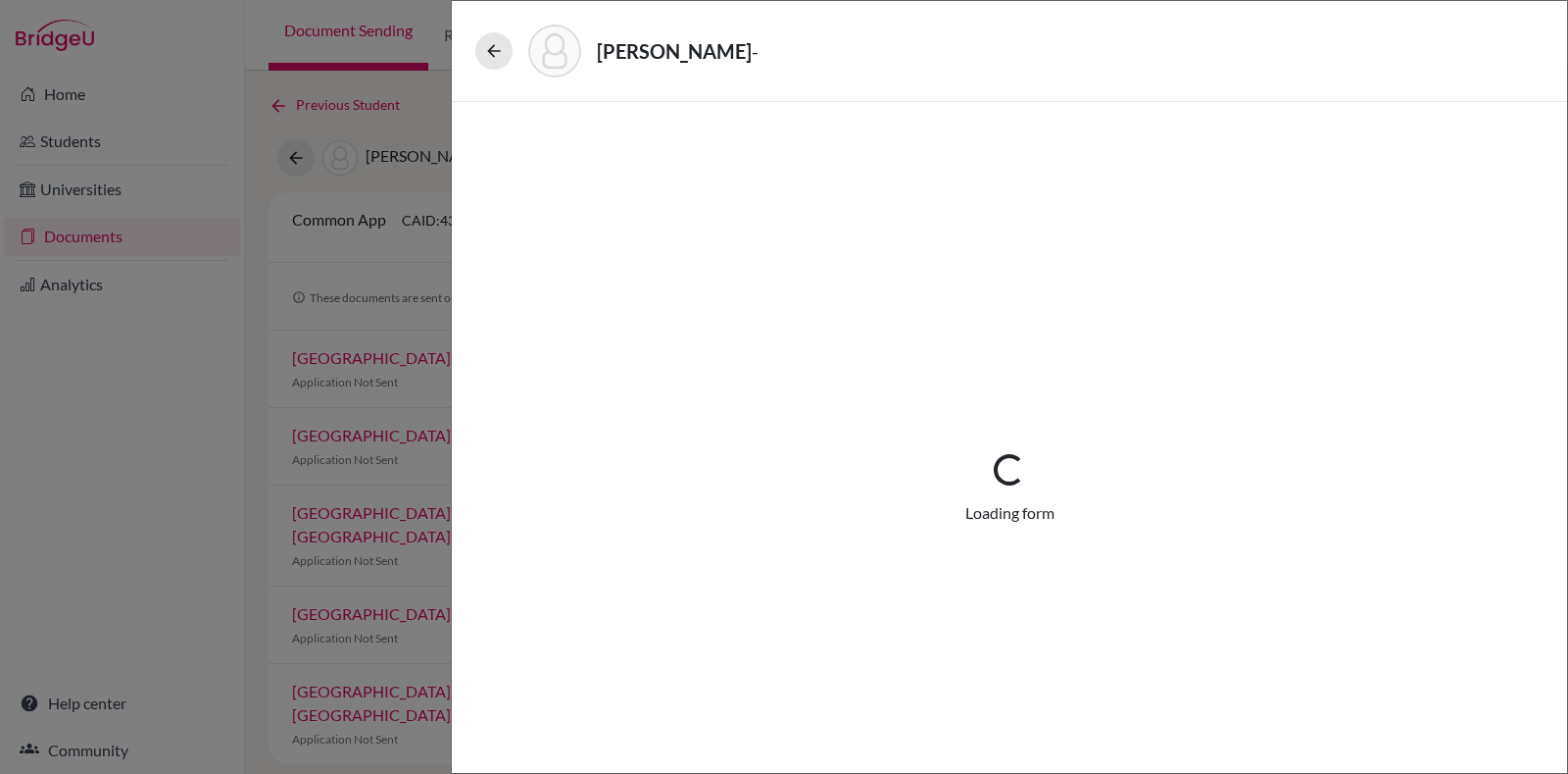
select select "4"
select select "676380"
select select "0"
select select "1"
select select "676381"
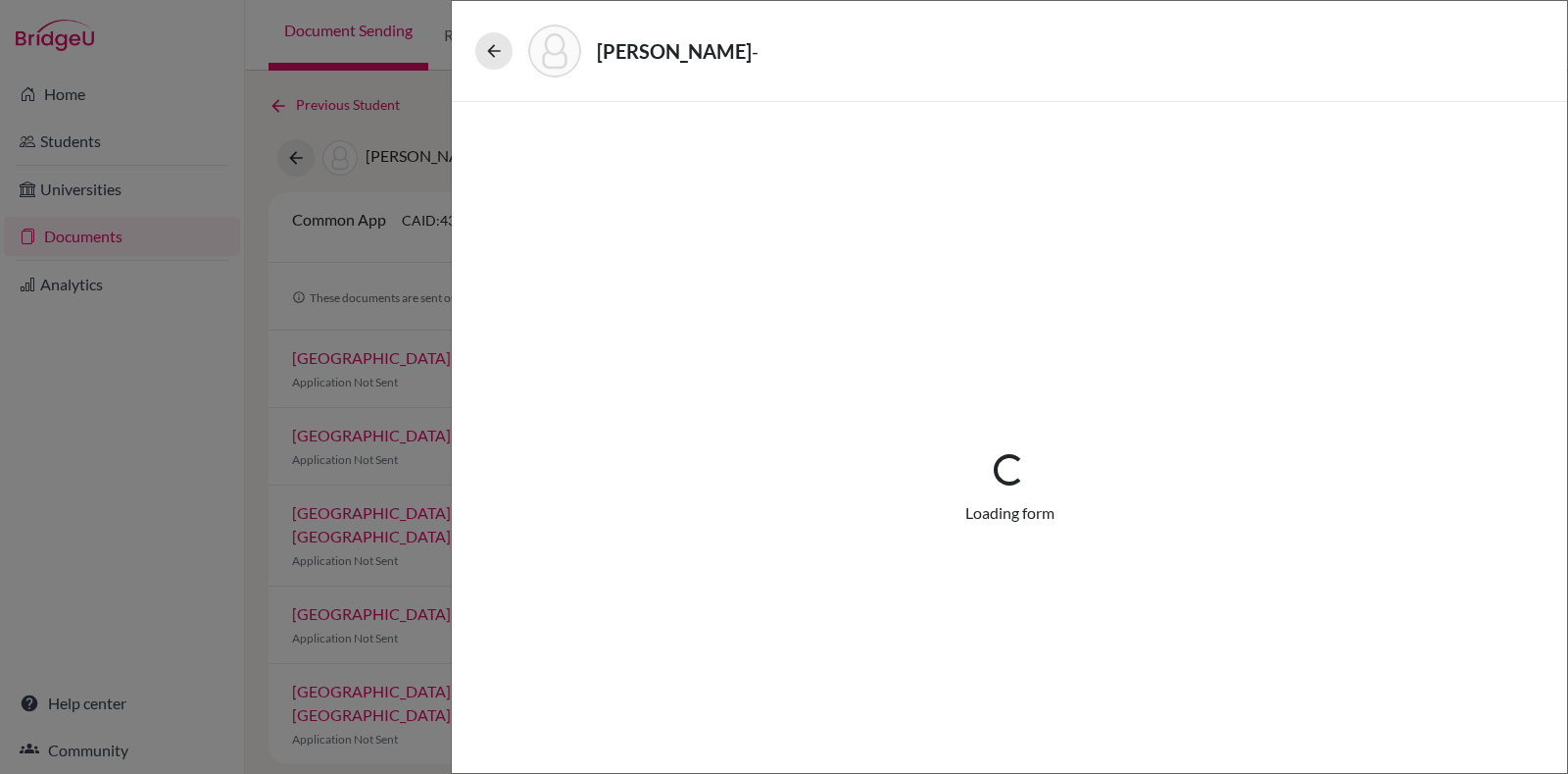
select select "676383"
select select "676386"
select select "1"
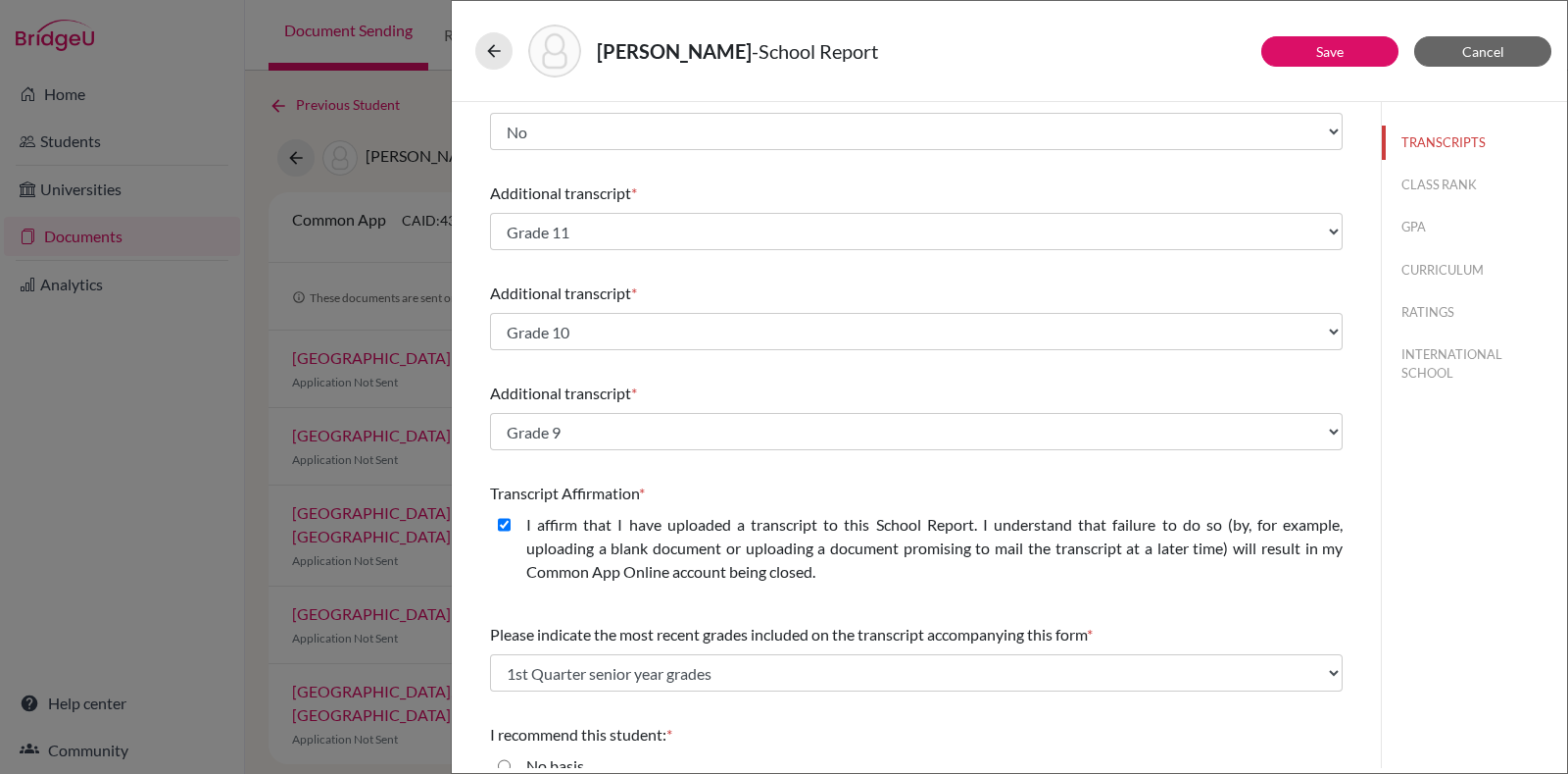
scroll to position [368, 0]
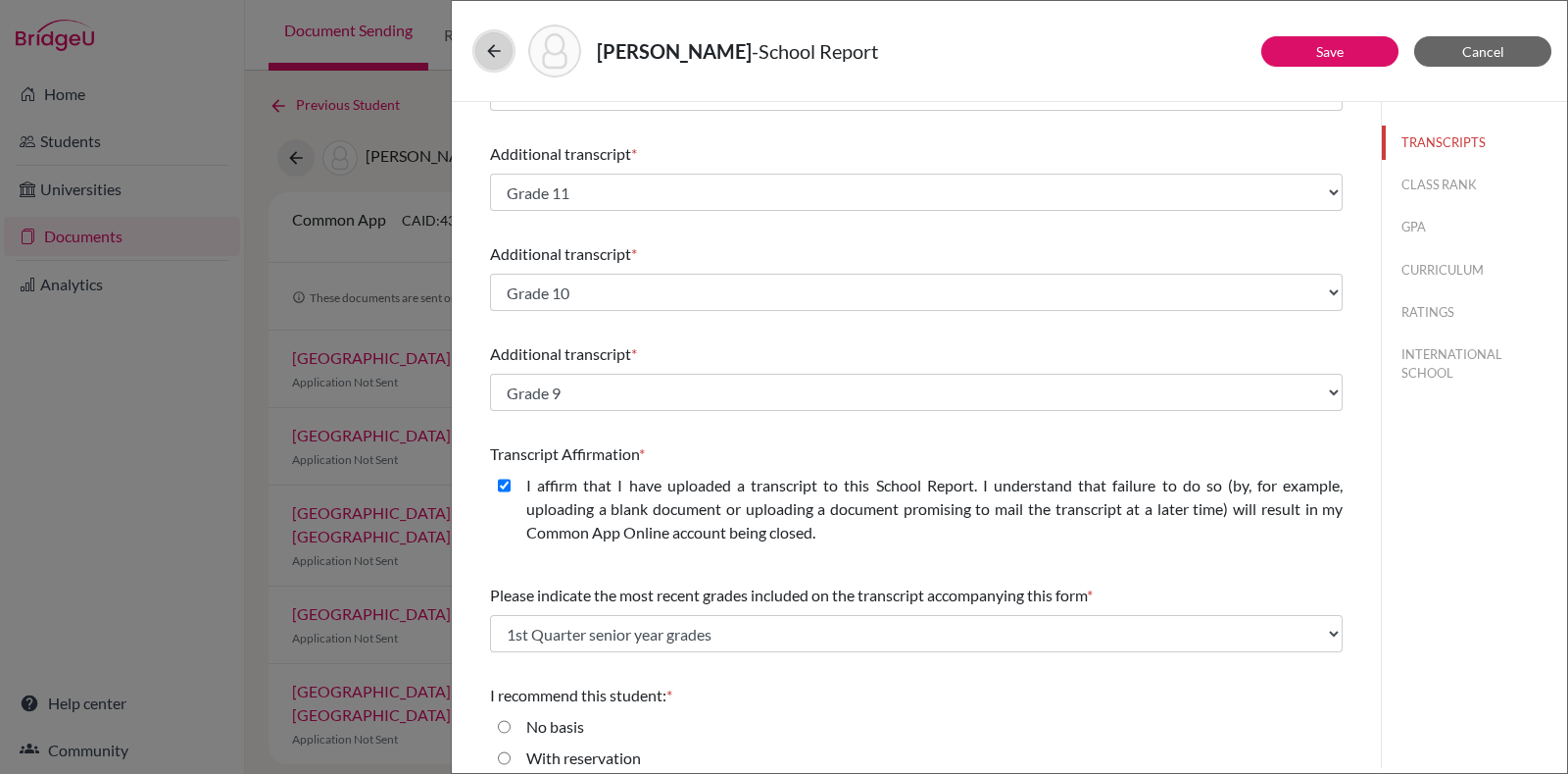
click at [507, 50] on button at bounding box center [493, 51] width 37 height 37
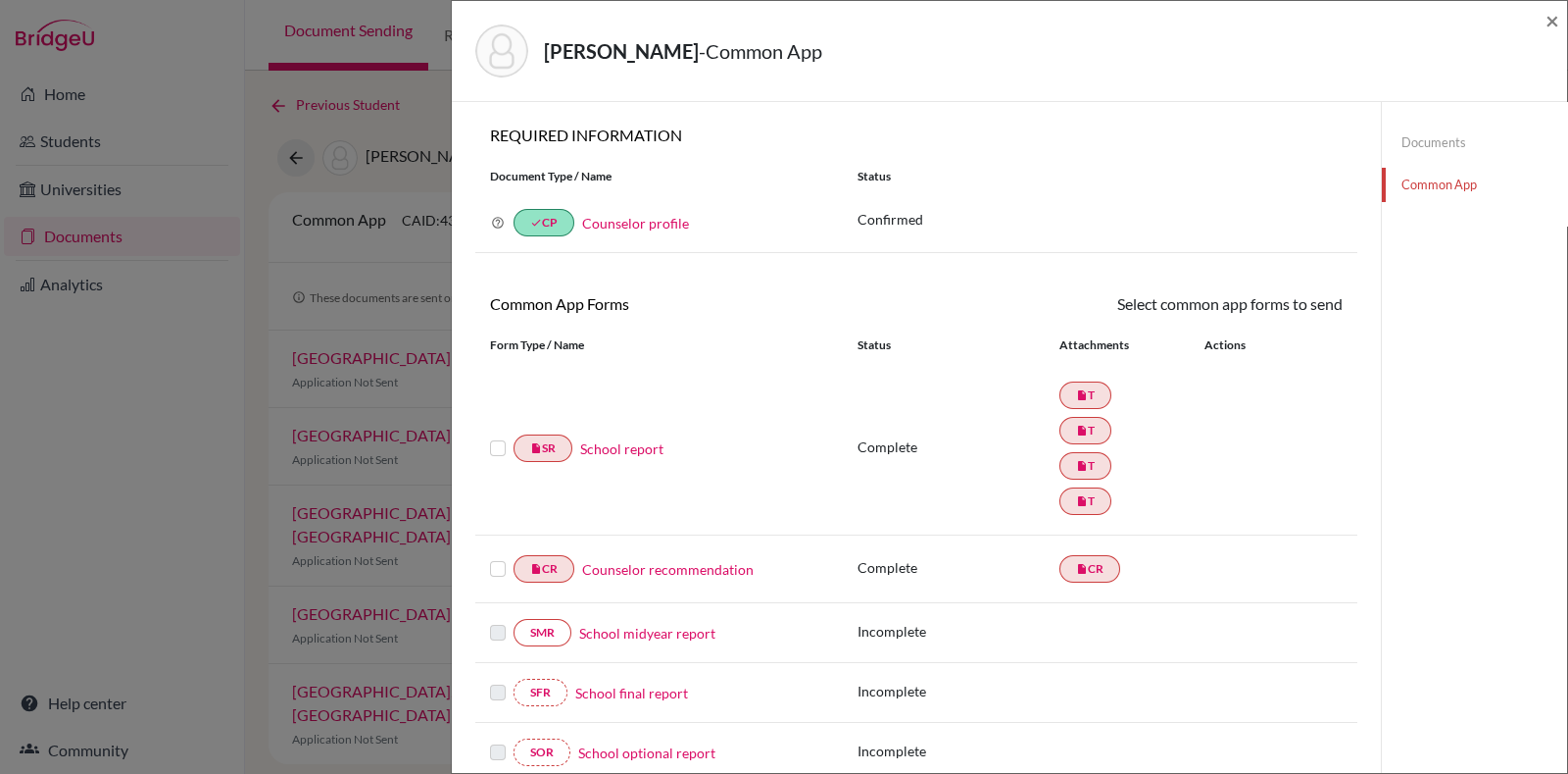
click at [1409, 139] on link "Documents" at bounding box center [1475, 142] width 185 height 35
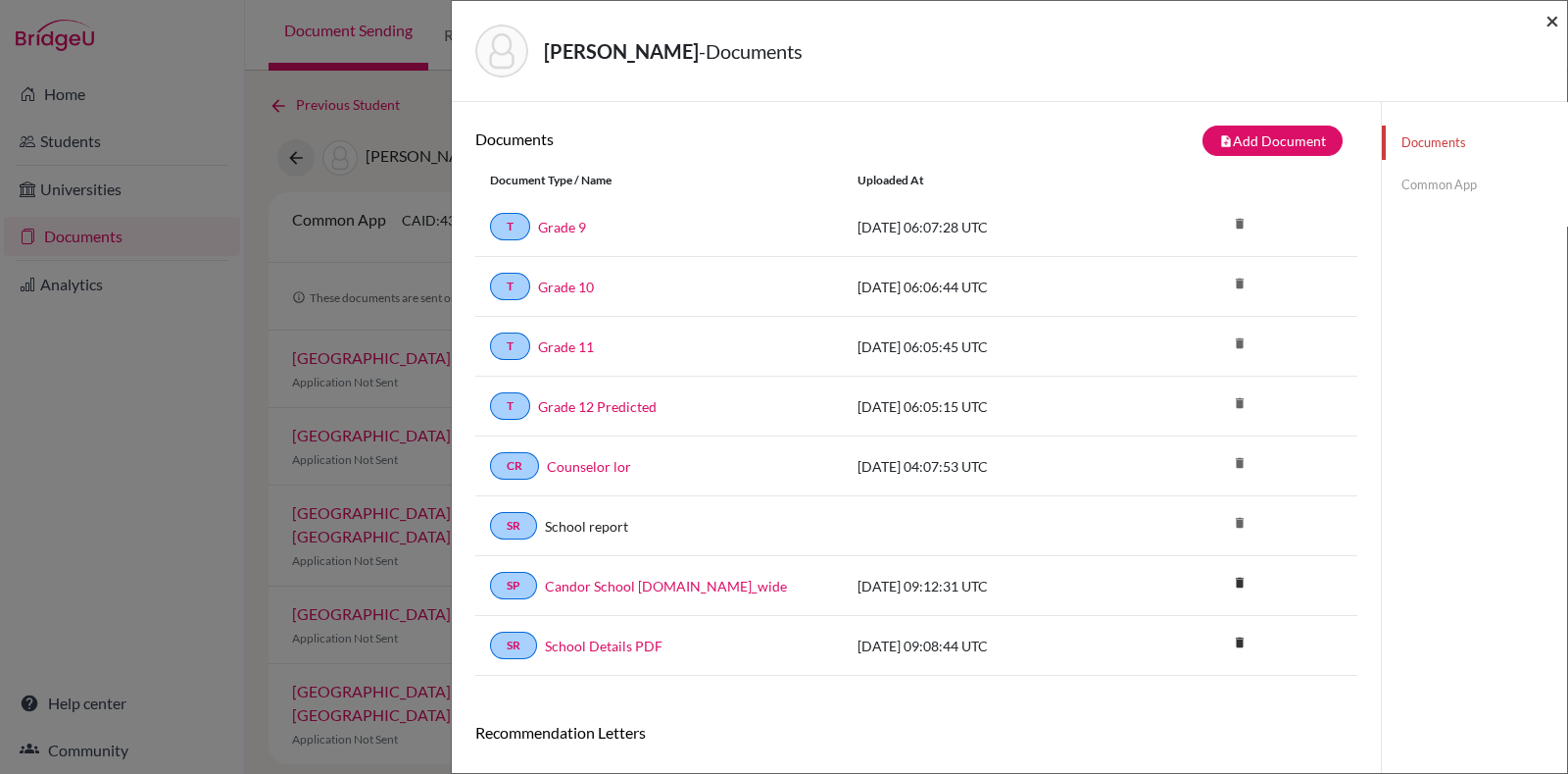
click at [1558, 15] on span "×" at bounding box center [1553, 20] width 14 height 29
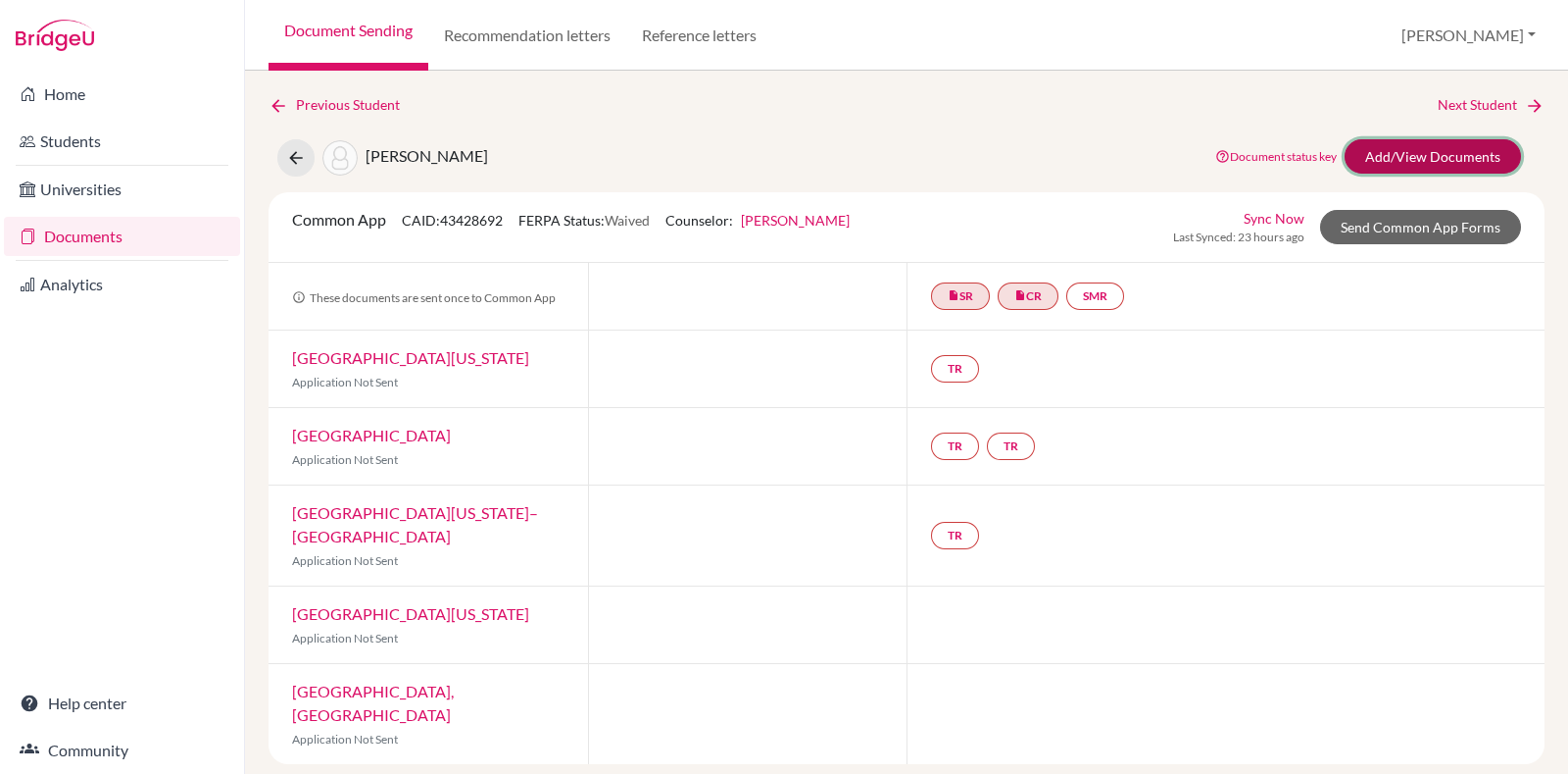
click at [1400, 157] on link "Add/View Documents" at bounding box center [1433, 156] width 176 height 35
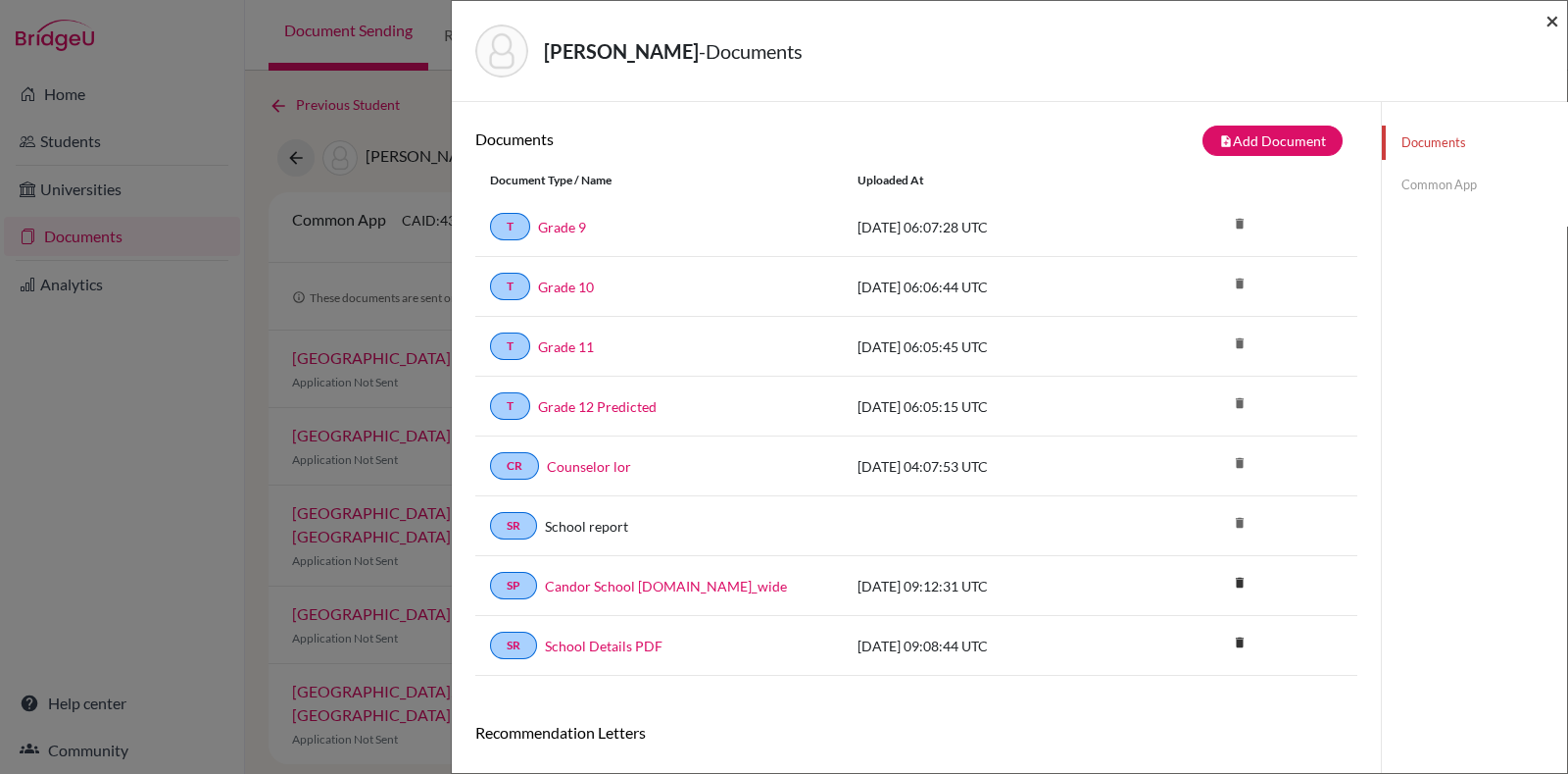
click at [1546, 27] on span "×" at bounding box center [1553, 20] width 14 height 29
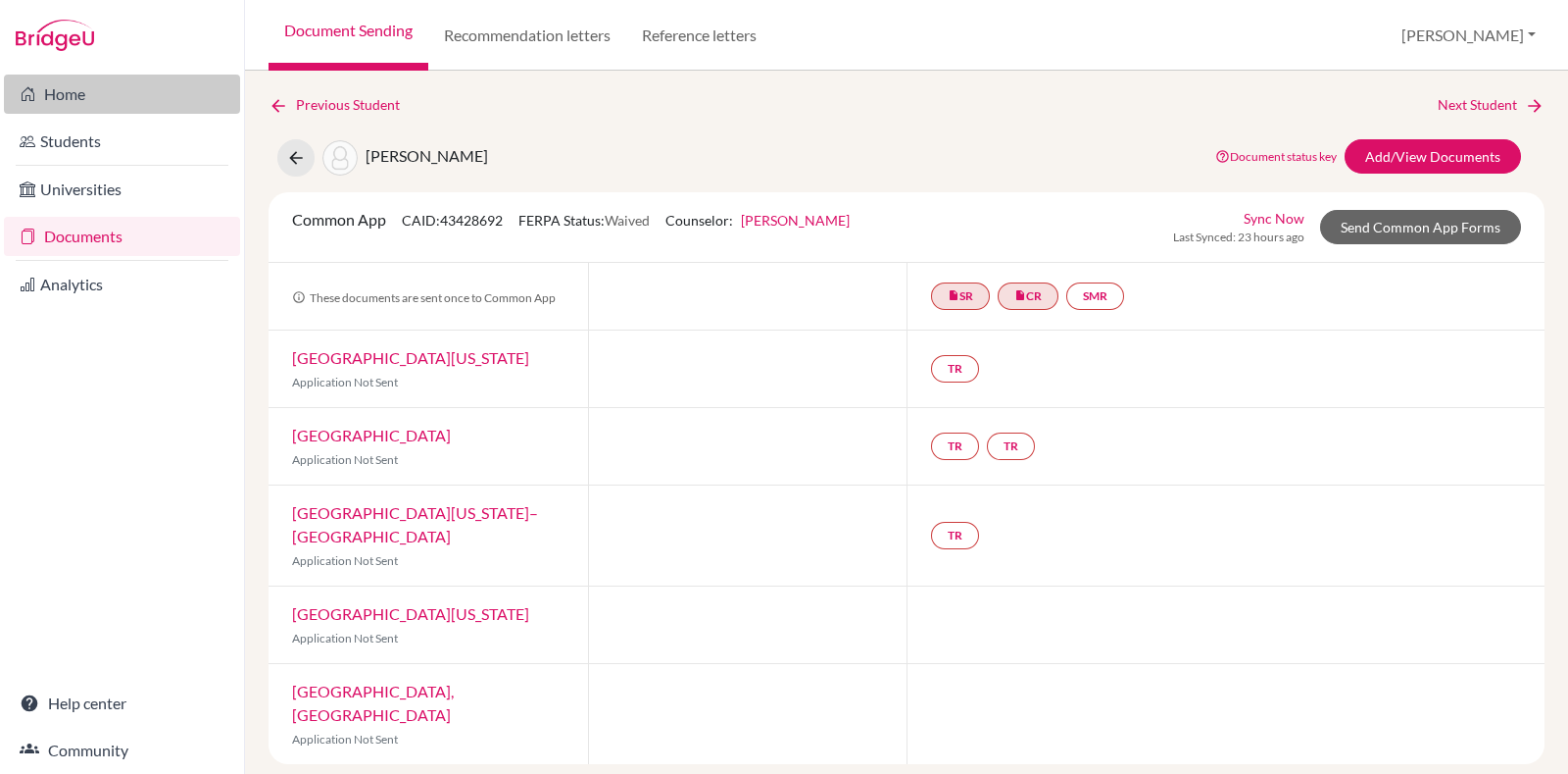
click at [100, 92] on link "Home" at bounding box center [122, 94] width 237 height 39
